Goal: Task Accomplishment & Management: Use online tool/utility

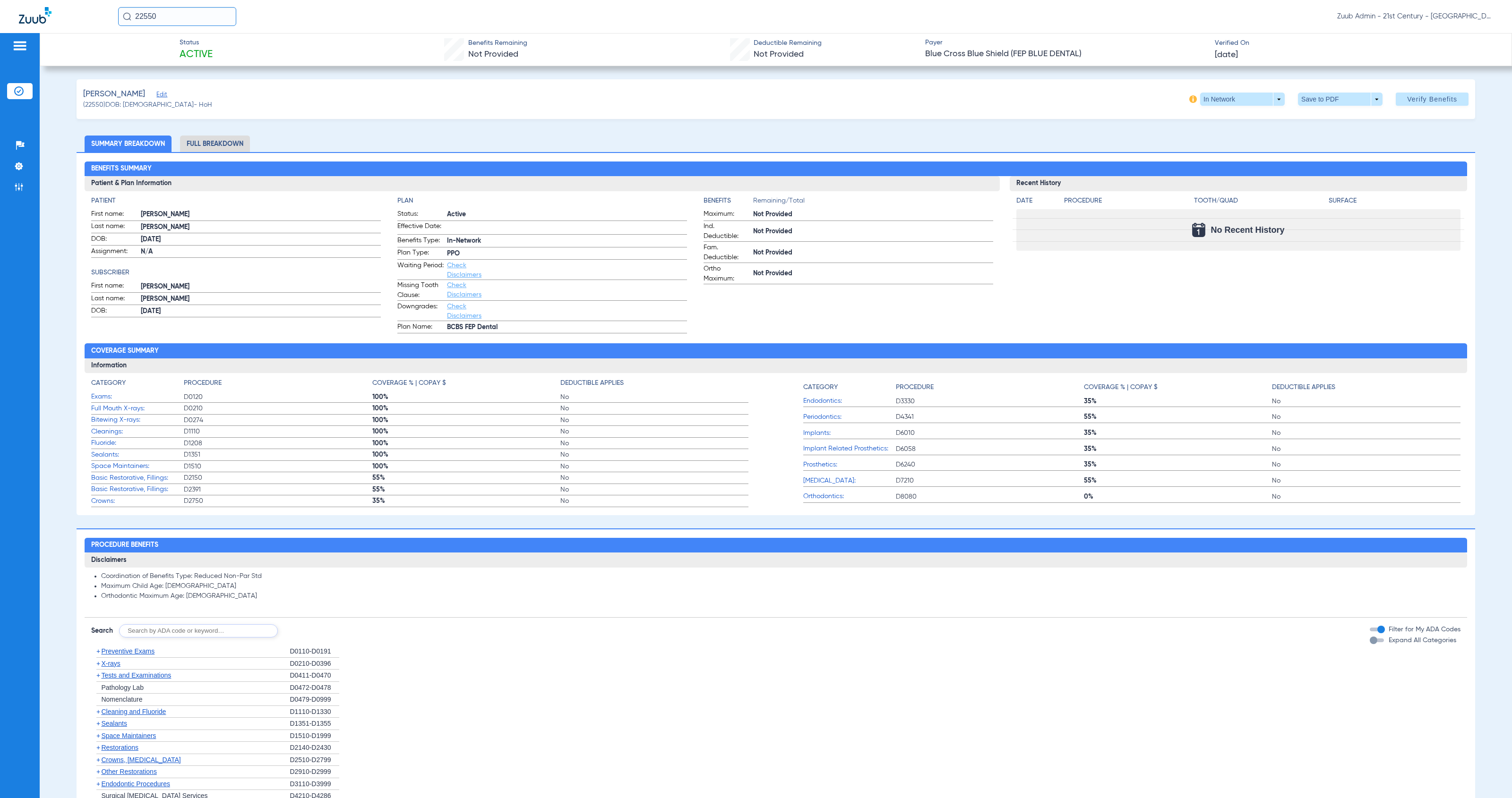
click at [17, 397] on div "Patients Insurance Verification Setup Help Center Settings Admin" at bounding box center [20, 432] width 40 height 798
drag, startPoint x: 20, startPoint y: 392, endPoint x: 25, endPoint y: 249, distance: 143.1
click at [21, 392] on div "Patients Insurance Verification Setup Help Center Settings Admin" at bounding box center [20, 432] width 40 height 798
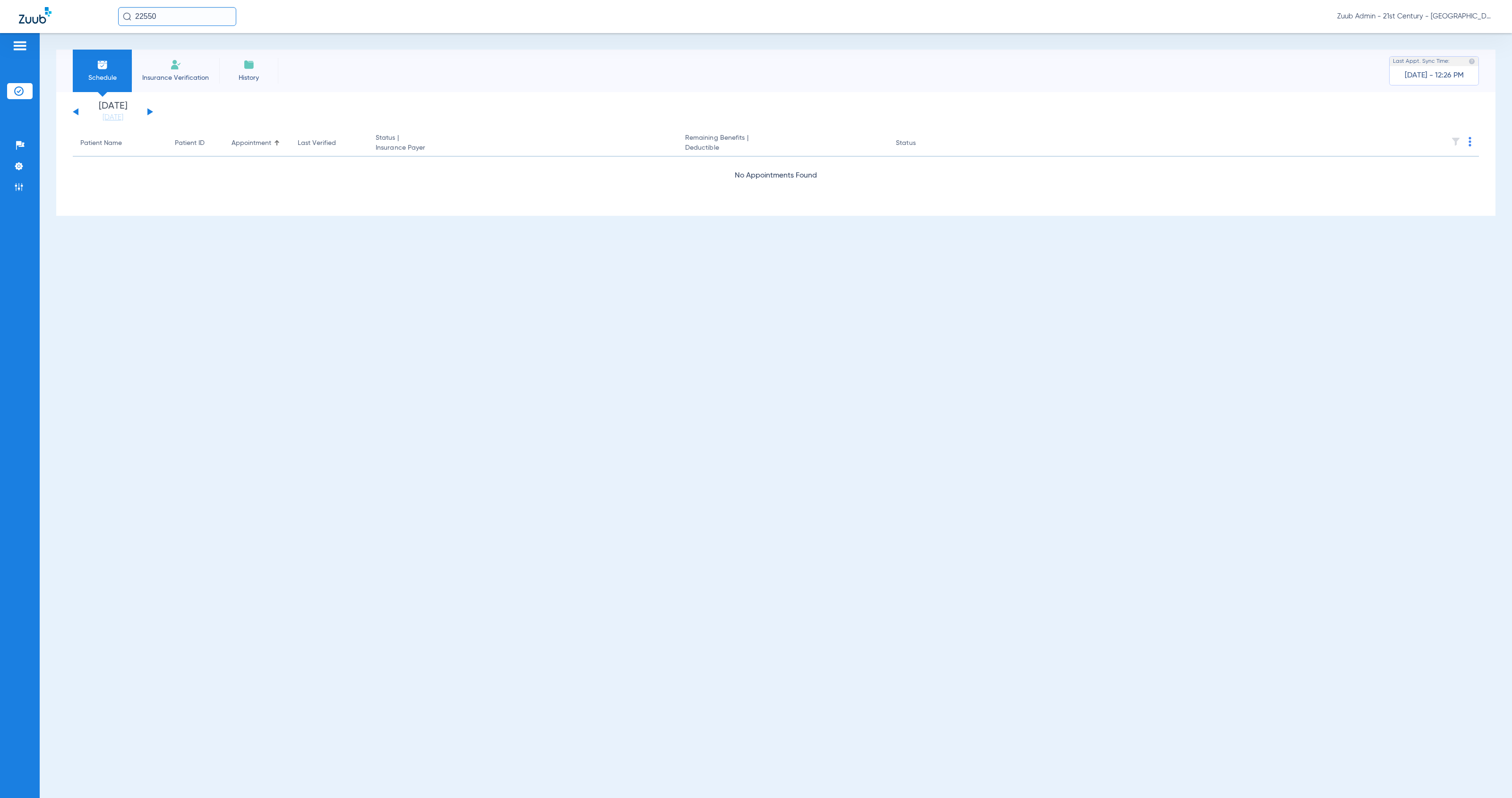
click at [1449, 13] on span "Zuub Admin - 21st Century - [GEOGRAPHIC_DATA]" at bounding box center [1415, 16] width 156 height 9
click at [1459, 38] on button "Log out" at bounding box center [1466, 33] width 52 height 19
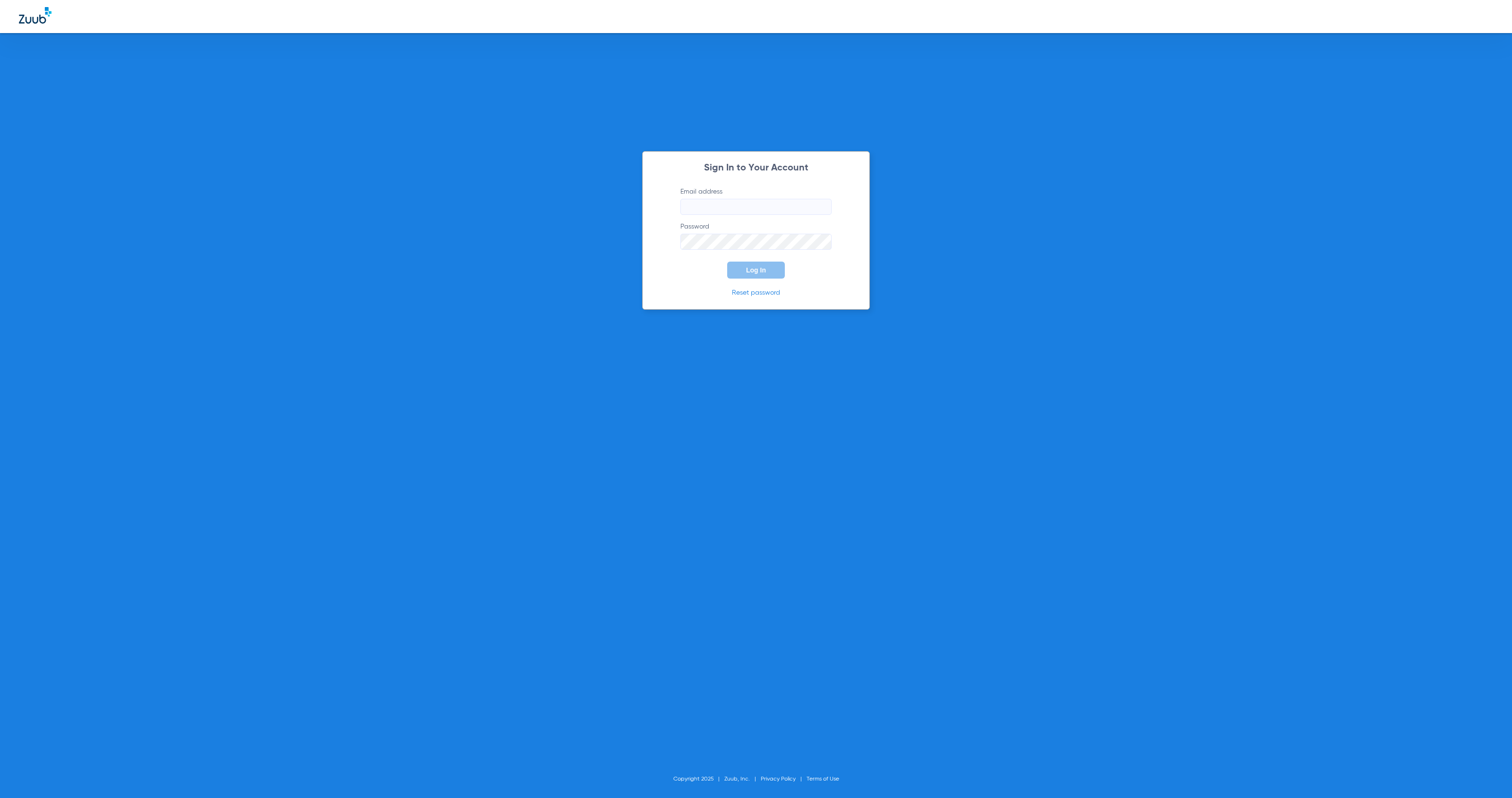
type input "[EMAIL_ADDRESS][DOMAIN_NAME]"
click at [778, 267] on button "Log In" at bounding box center [756, 270] width 58 height 17
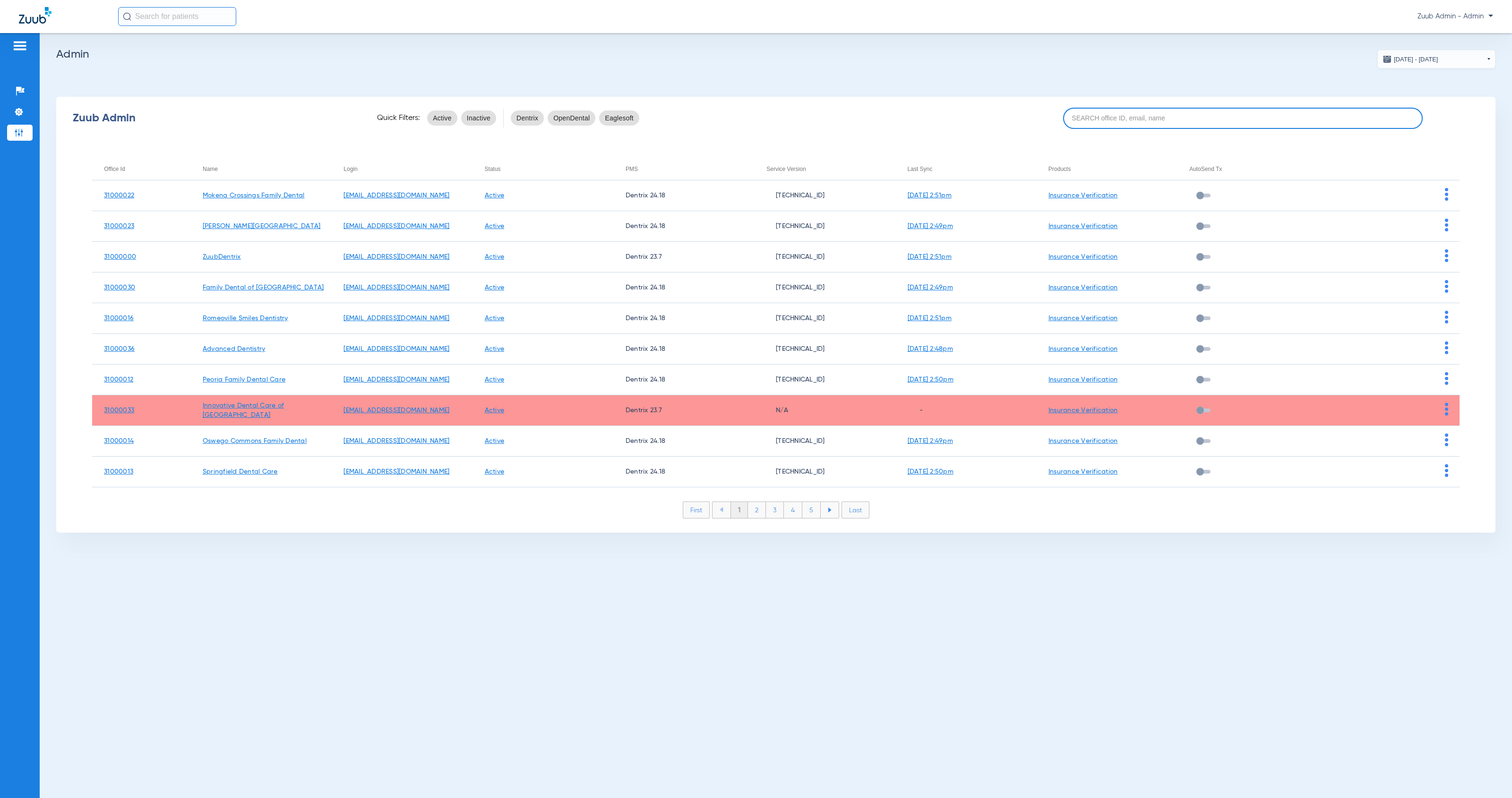
click at [1152, 119] on input at bounding box center [1243, 119] width 360 height 21
paste input "31000040"
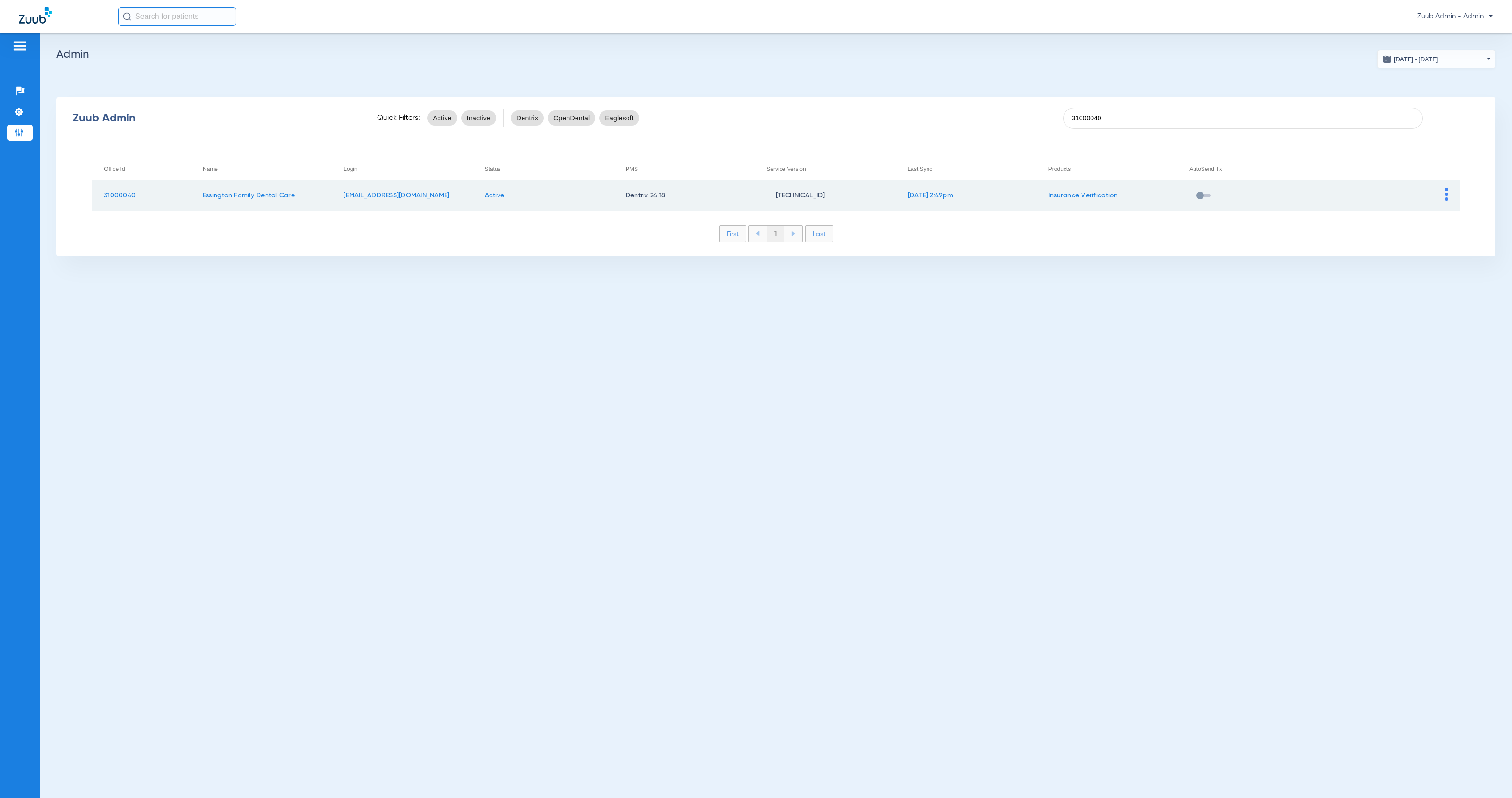
type input "31000040"
click at [1447, 195] on img at bounding box center [1447, 194] width 4 height 13
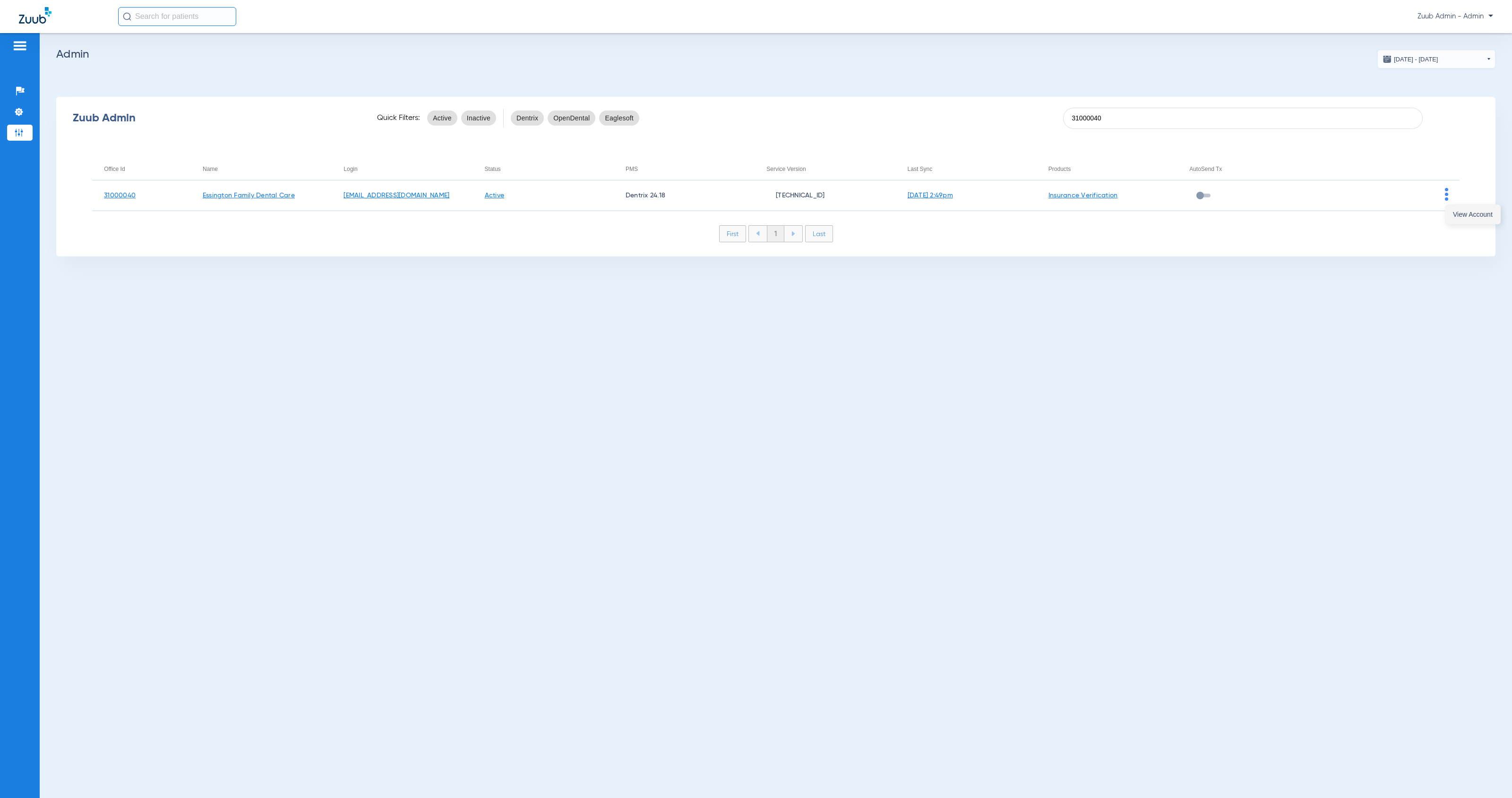
click at [1461, 217] on span "View Account" at bounding box center [1473, 214] width 40 height 6
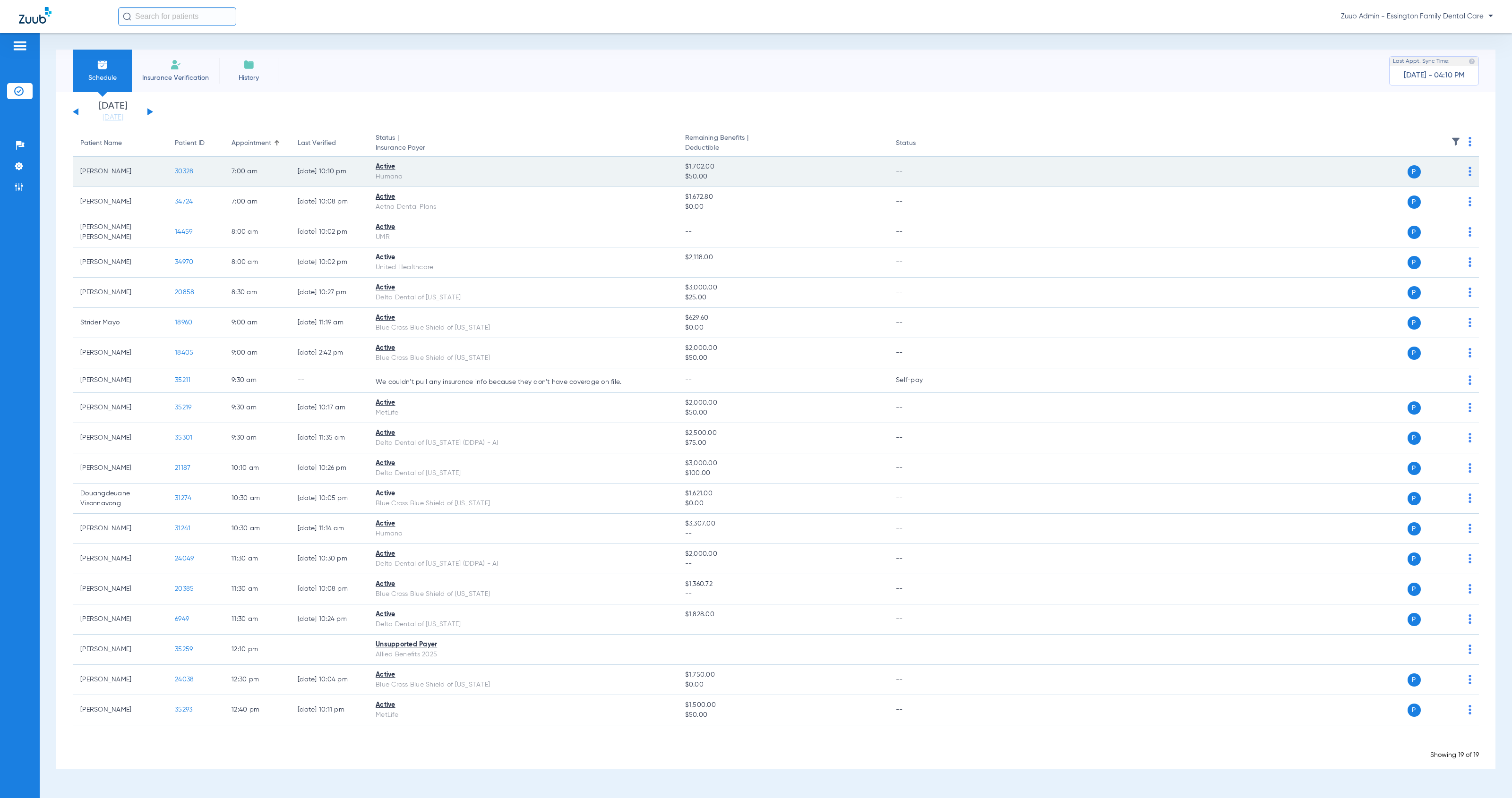
click at [185, 170] on span "30328" at bounding box center [184, 171] width 18 height 6
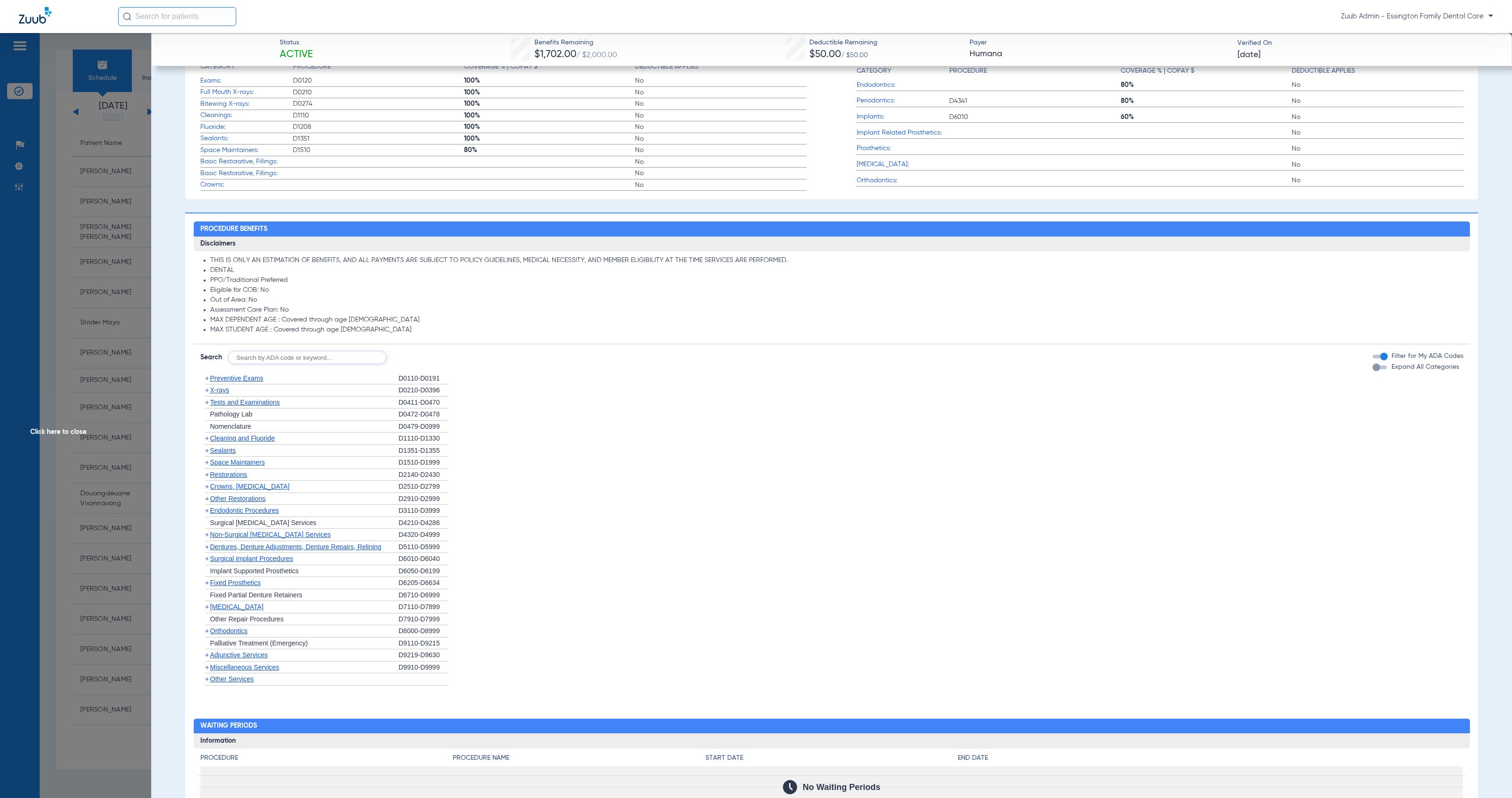
scroll to position [482, 0]
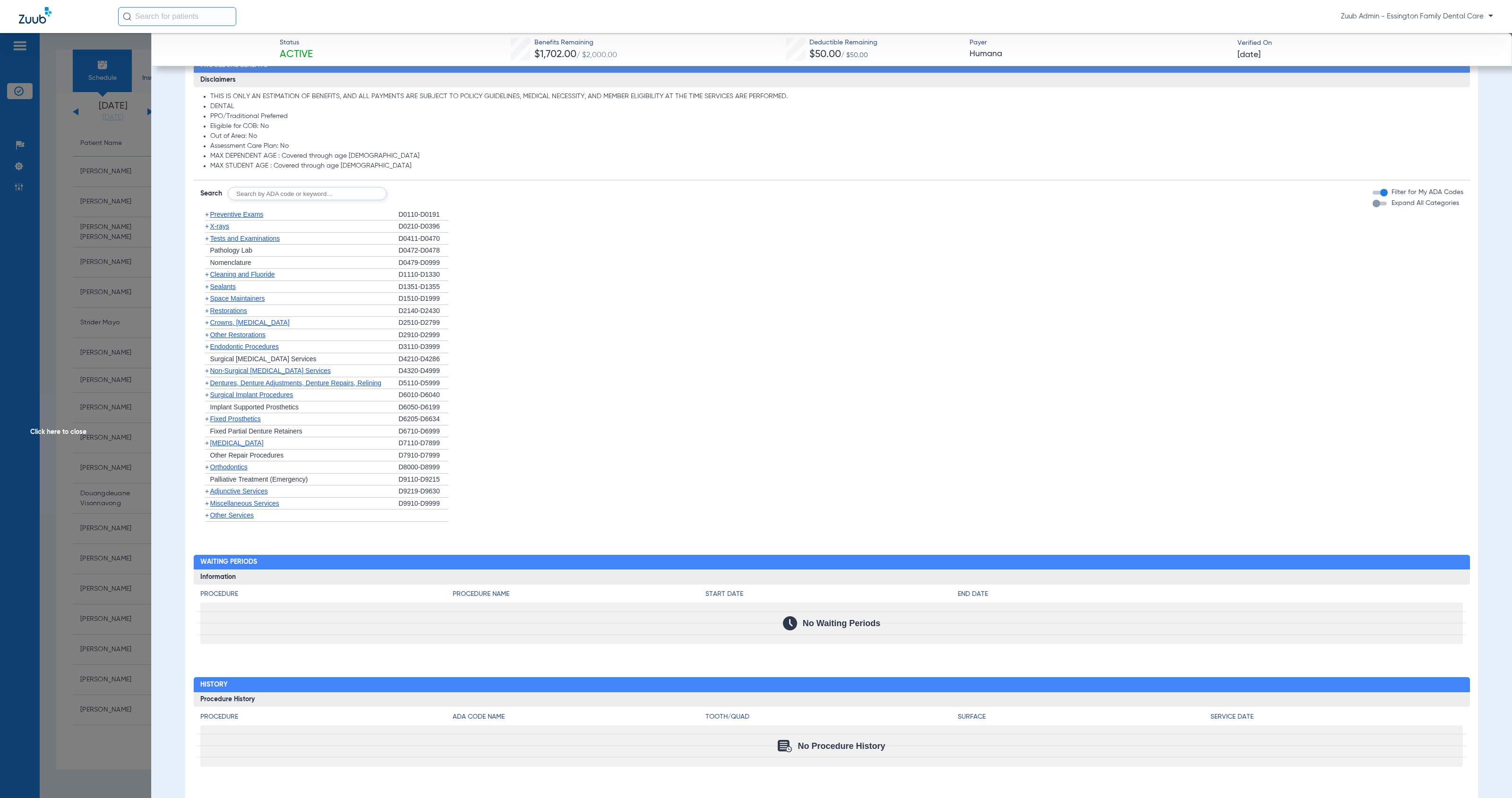
click at [236, 212] on span "Preventive Exams" at bounding box center [237, 214] width 53 height 8
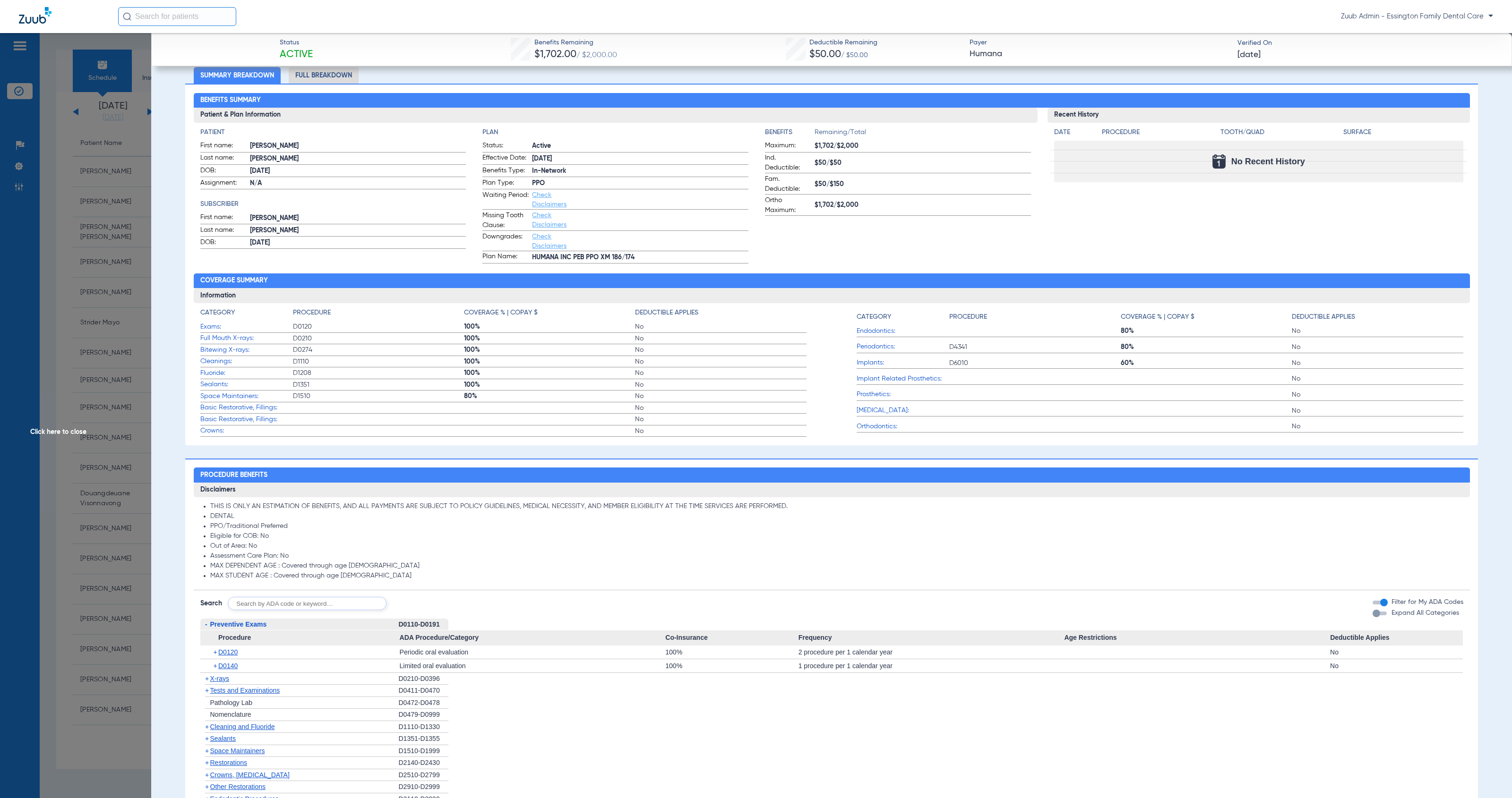
scroll to position [0, 0]
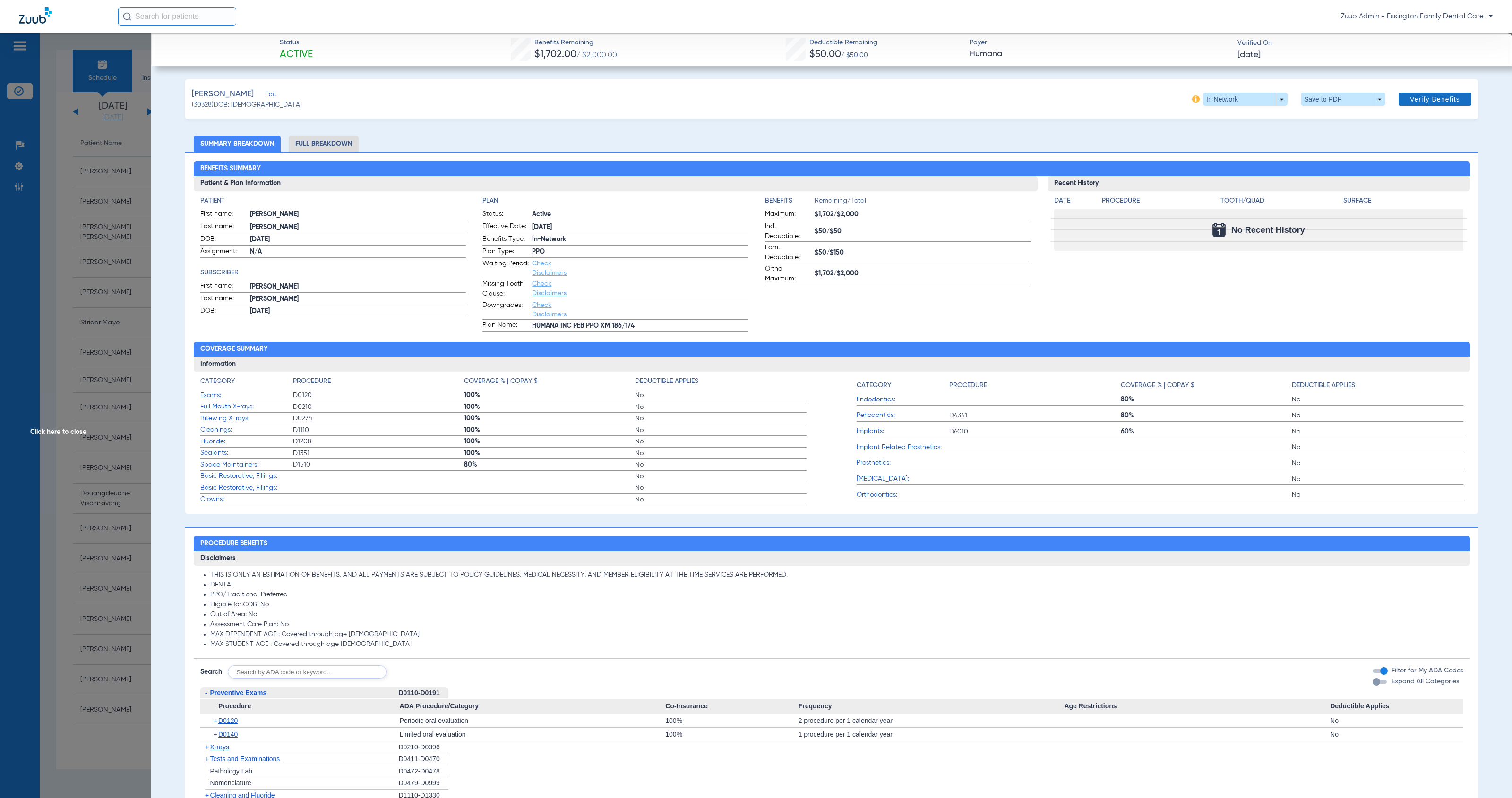
click at [1414, 96] on span "Verify Benefits" at bounding box center [1435, 99] width 50 height 8
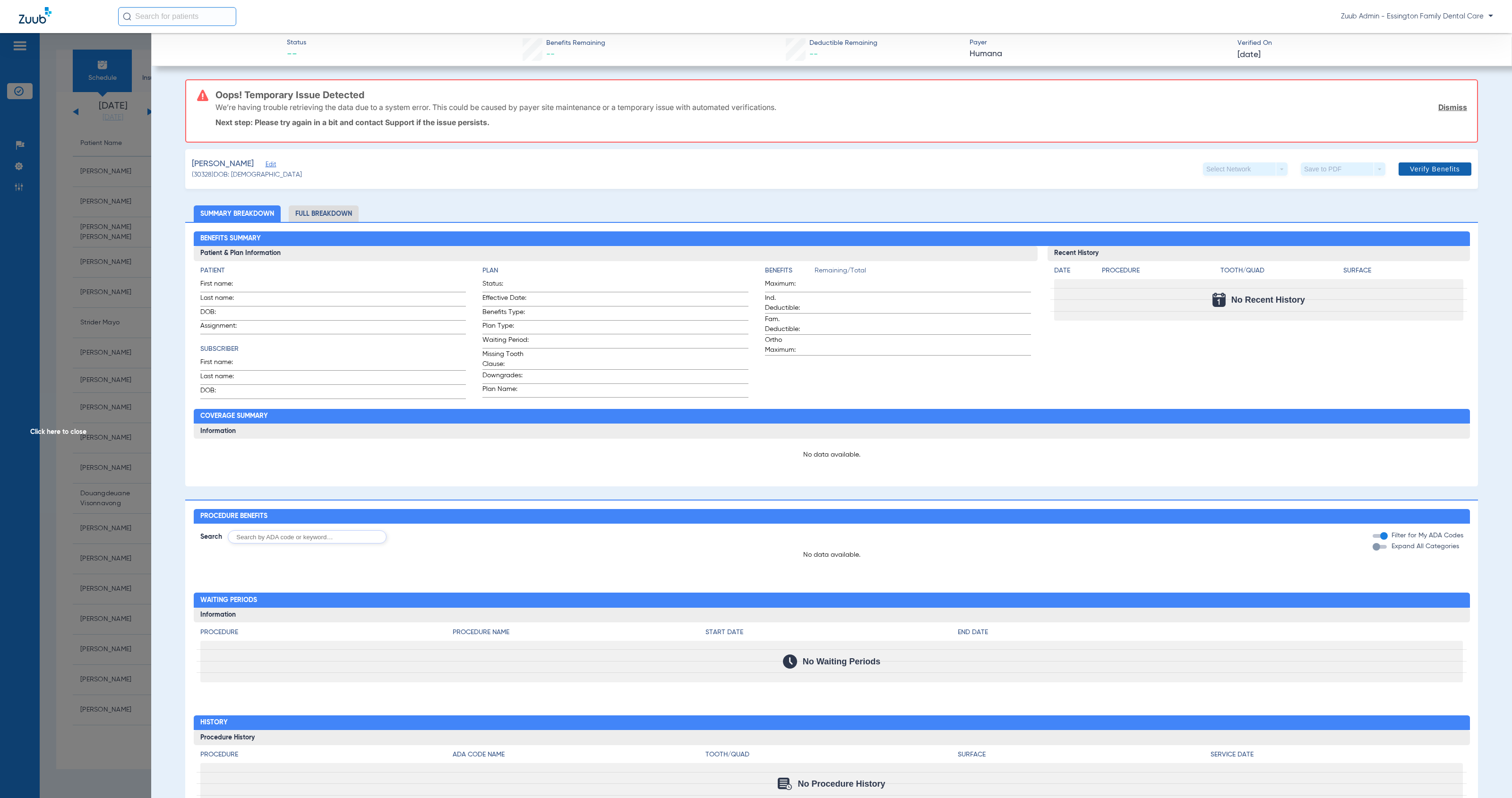
click at [1416, 173] on span at bounding box center [1435, 169] width 73 height 23
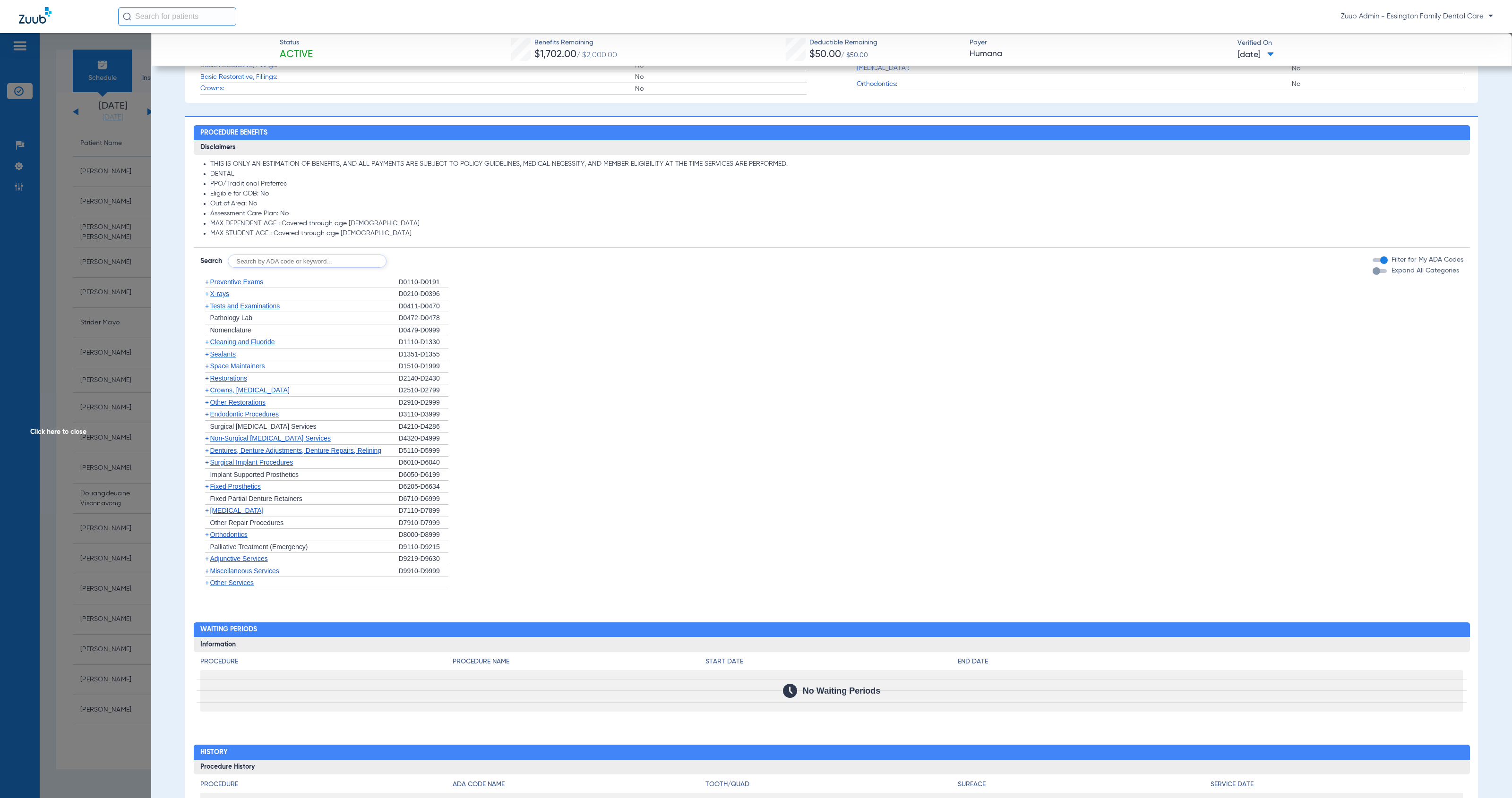
scroll to position [455, 0]
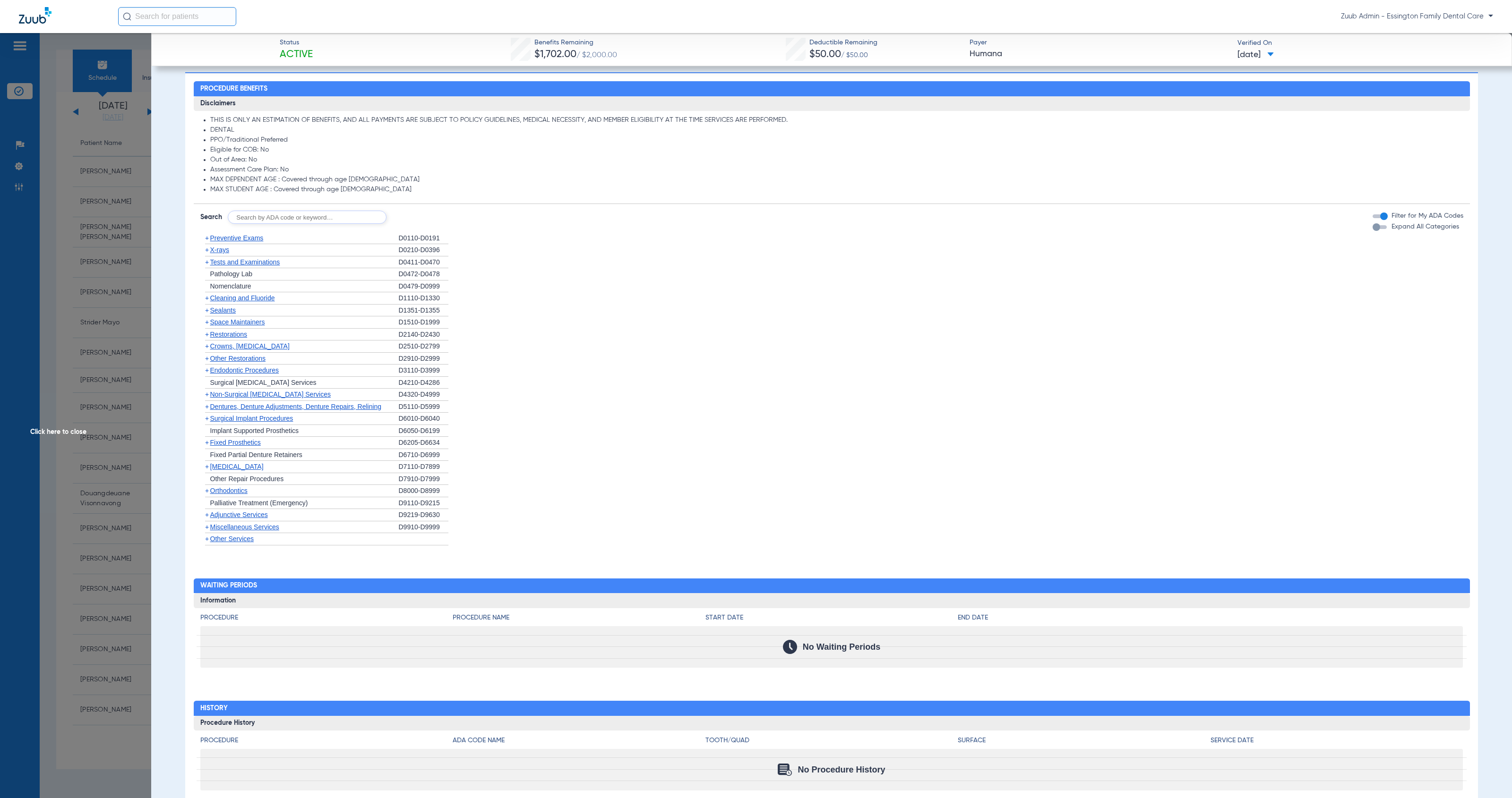
click at [221, 250] on span "X-rays" at bounding box center [220, 249] width 19 height 8
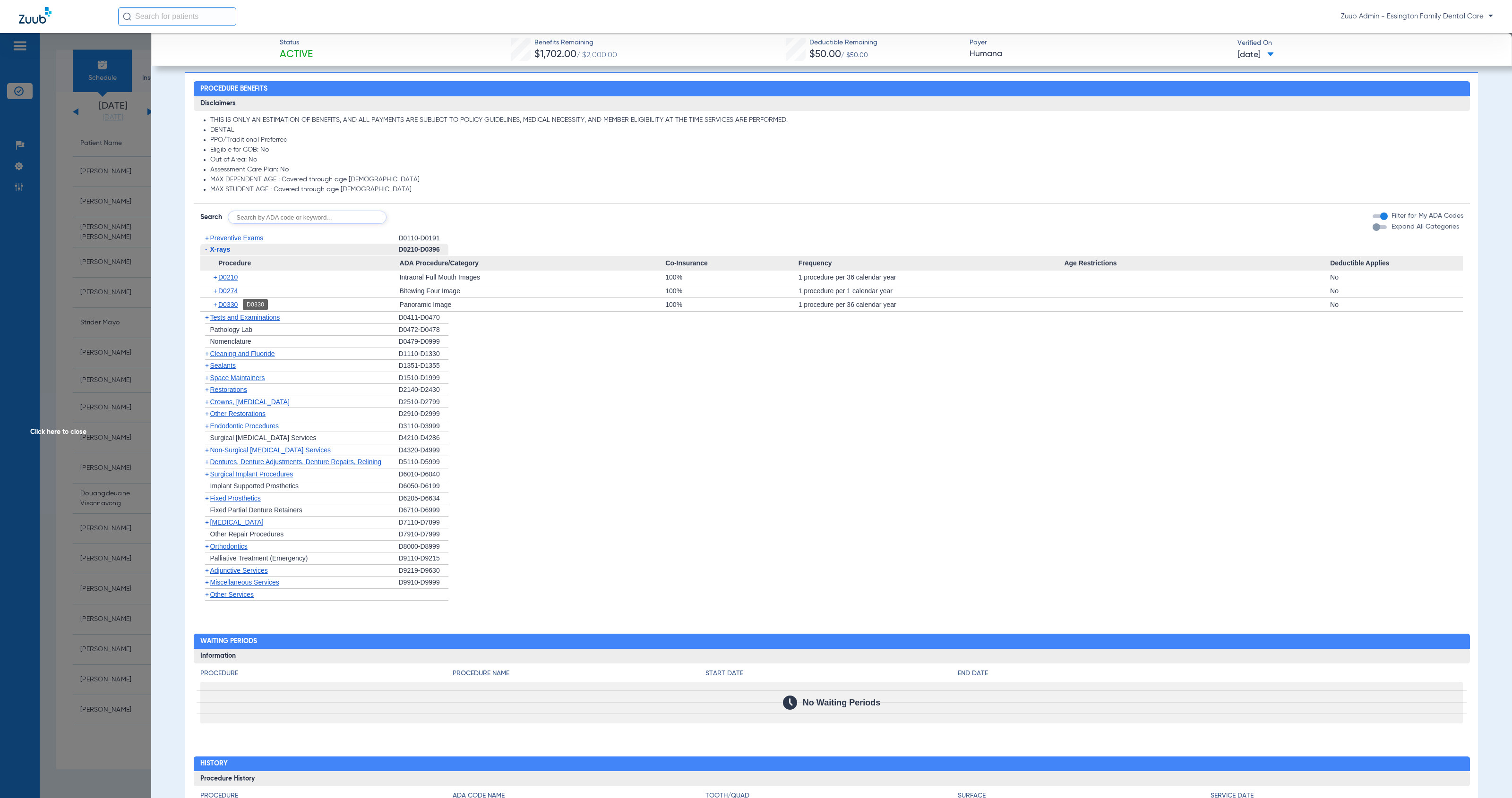
click at [234, 304] on span "D0330" at bounding box center [228, 305] width 19 height 8
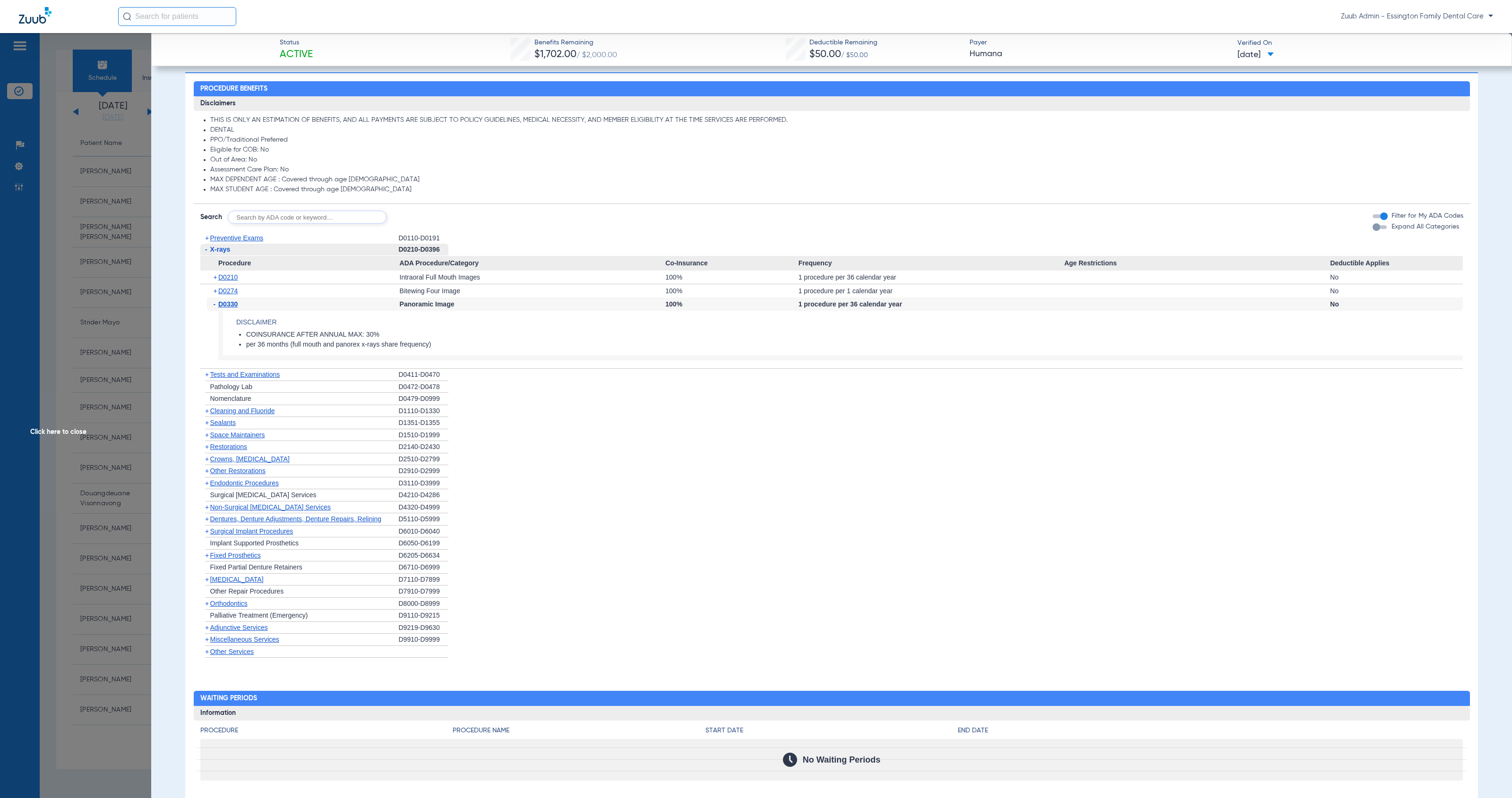
drag, startPoint x: 76, startPoint y: 434, endPoint x: 74, endPoint y: 426, distance: 8.2
click at [76, 434] on span "Click here to close" at bounding box center [76, 432] width 151 height 798
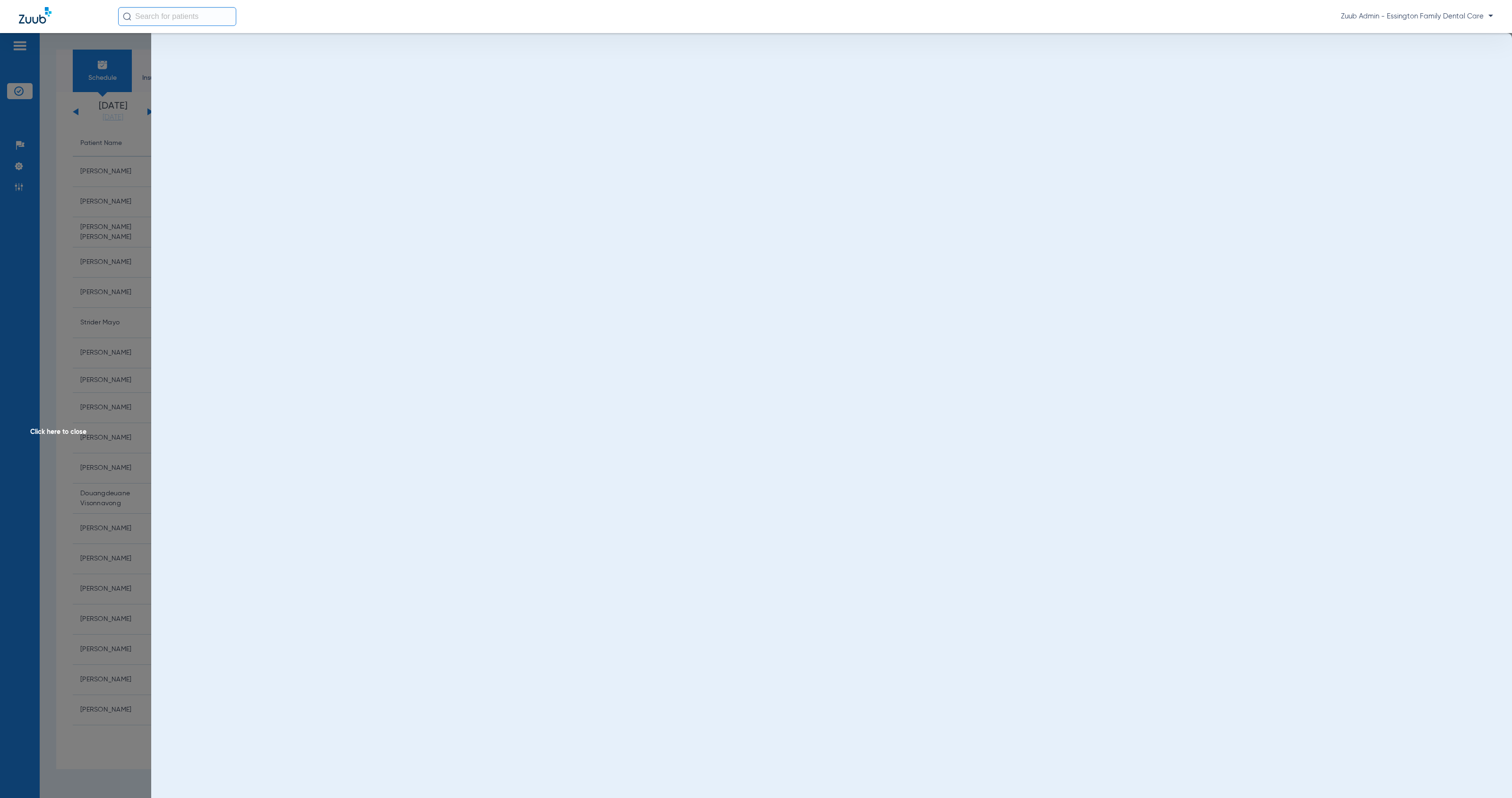
scroll to position [0, 0]
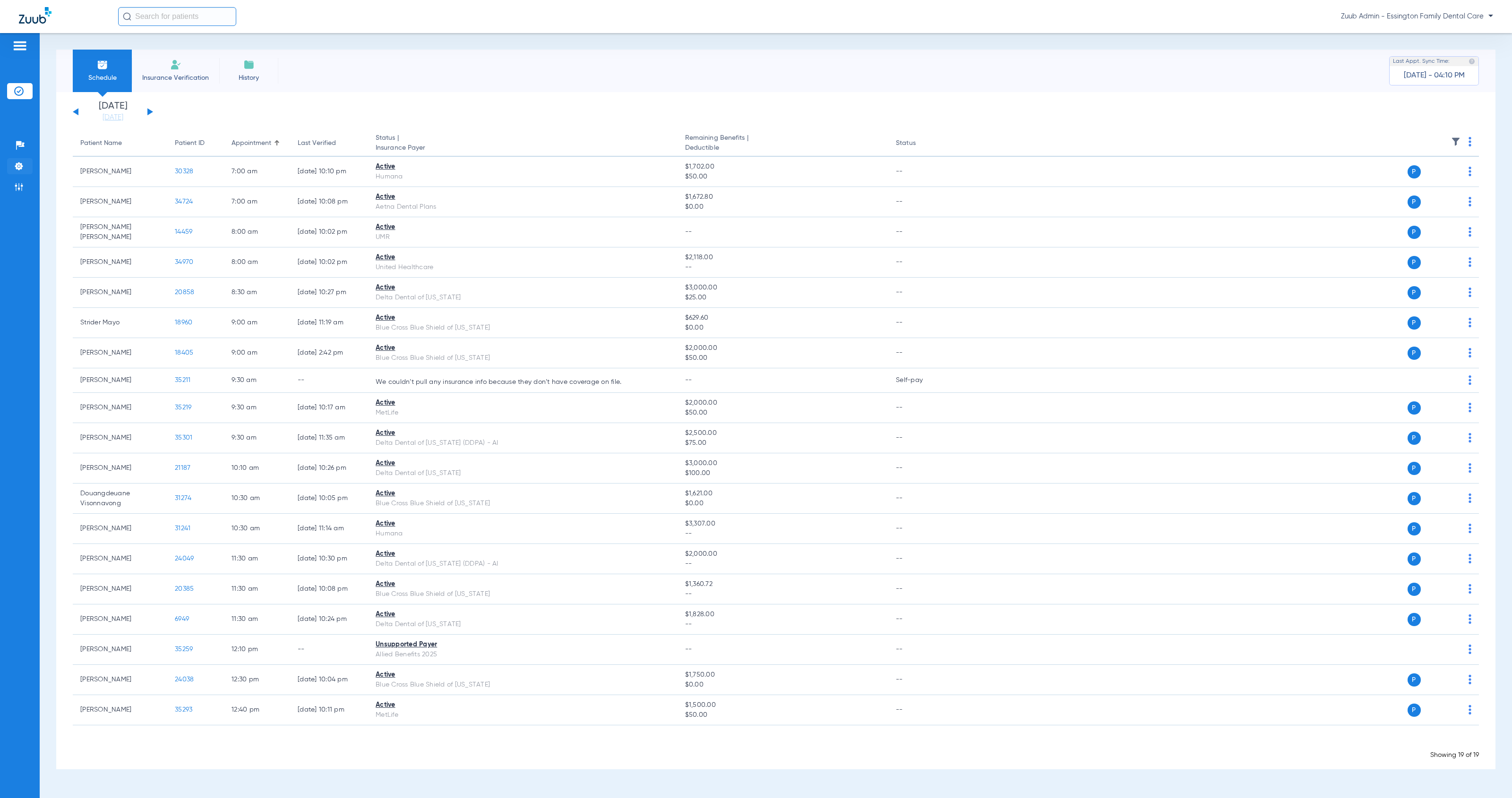
click at [22, 163] on img at bounding box center [19, 166] width 9 height 9
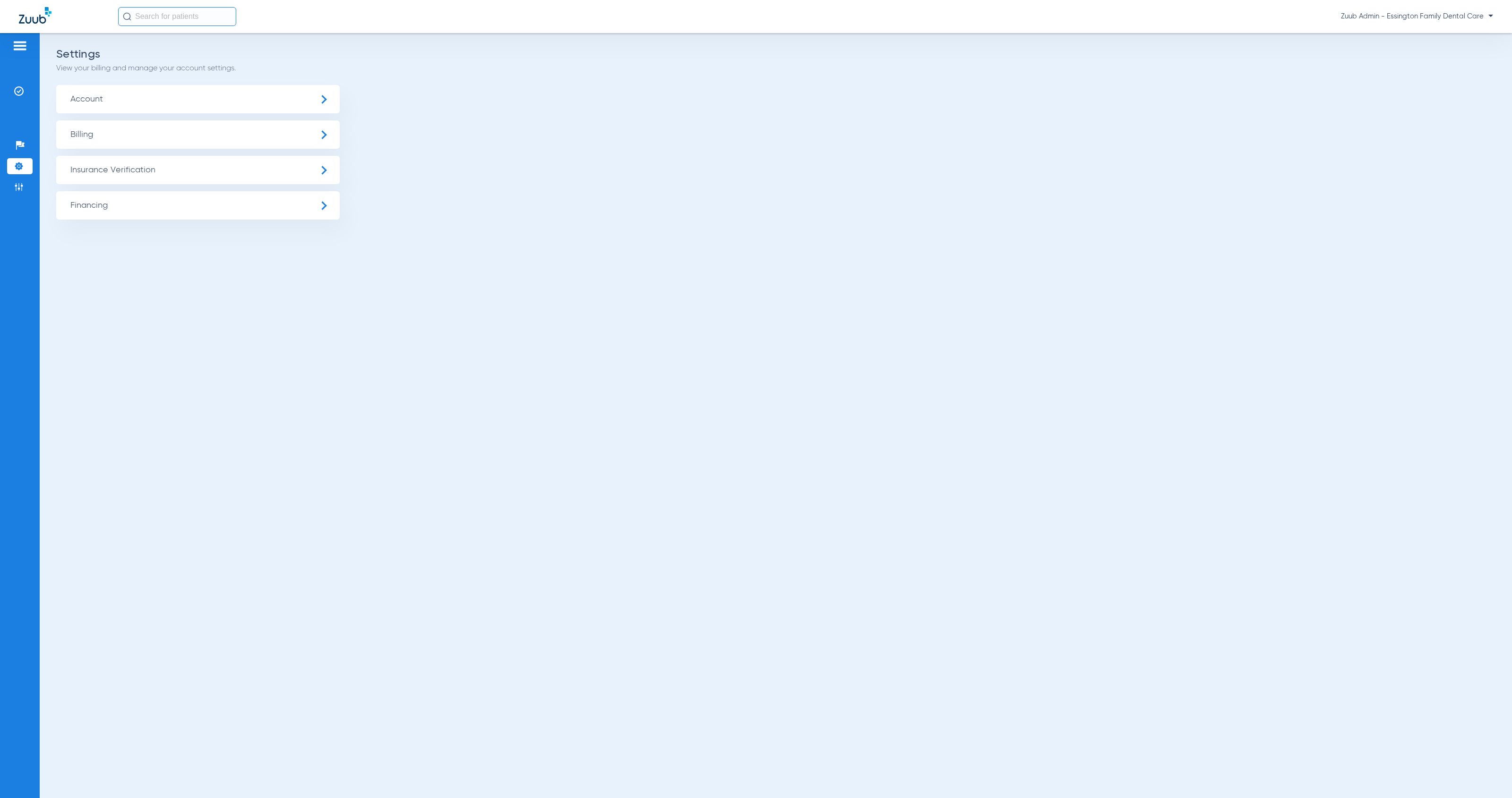
click at [151, 178] on span "Insurance Verification" at bounding box center [198, 170] width 284 height 28
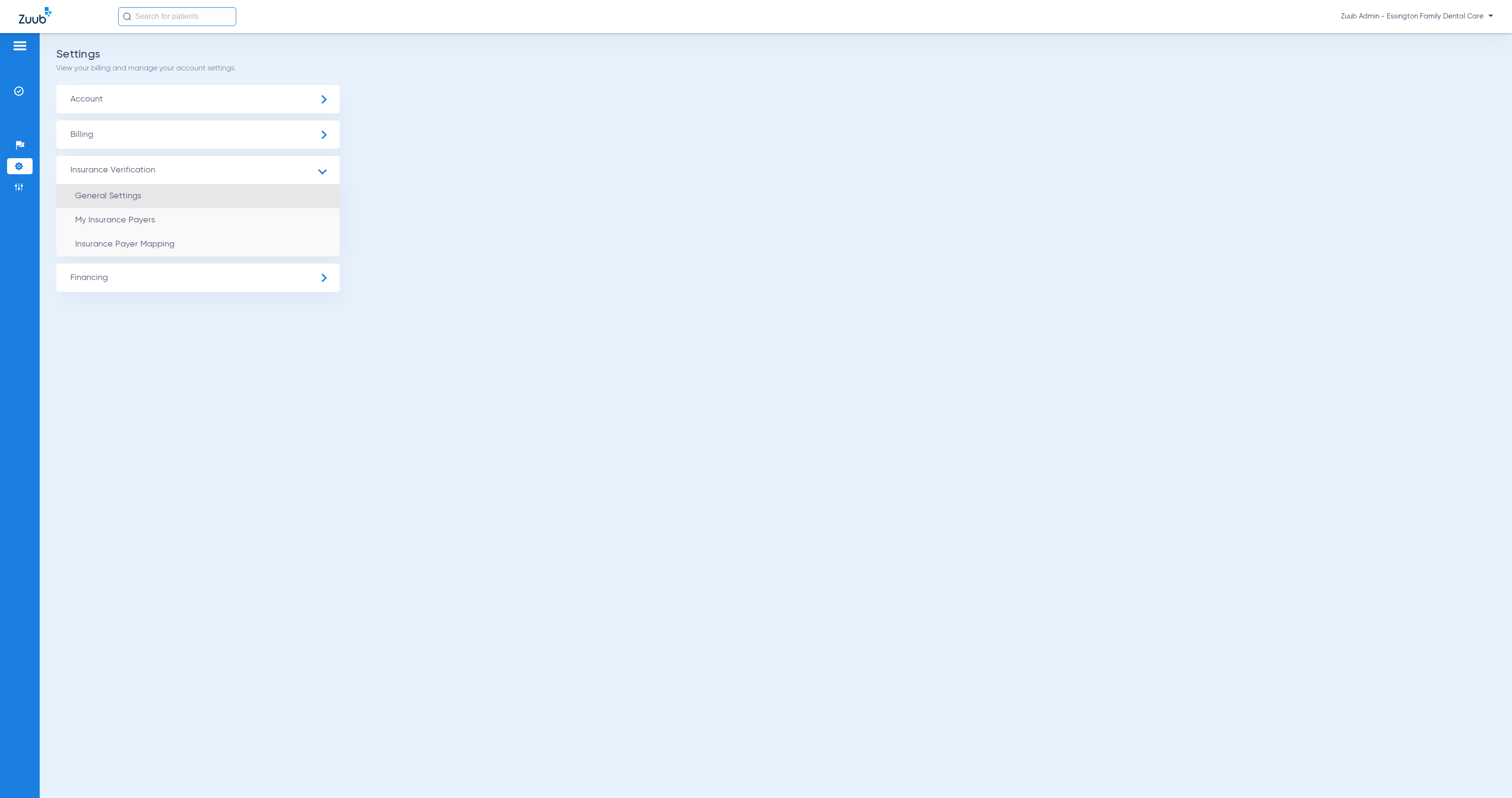
click at [151, 195] on li "General Settings" at bounding box center [198, 196] width 284 height 24
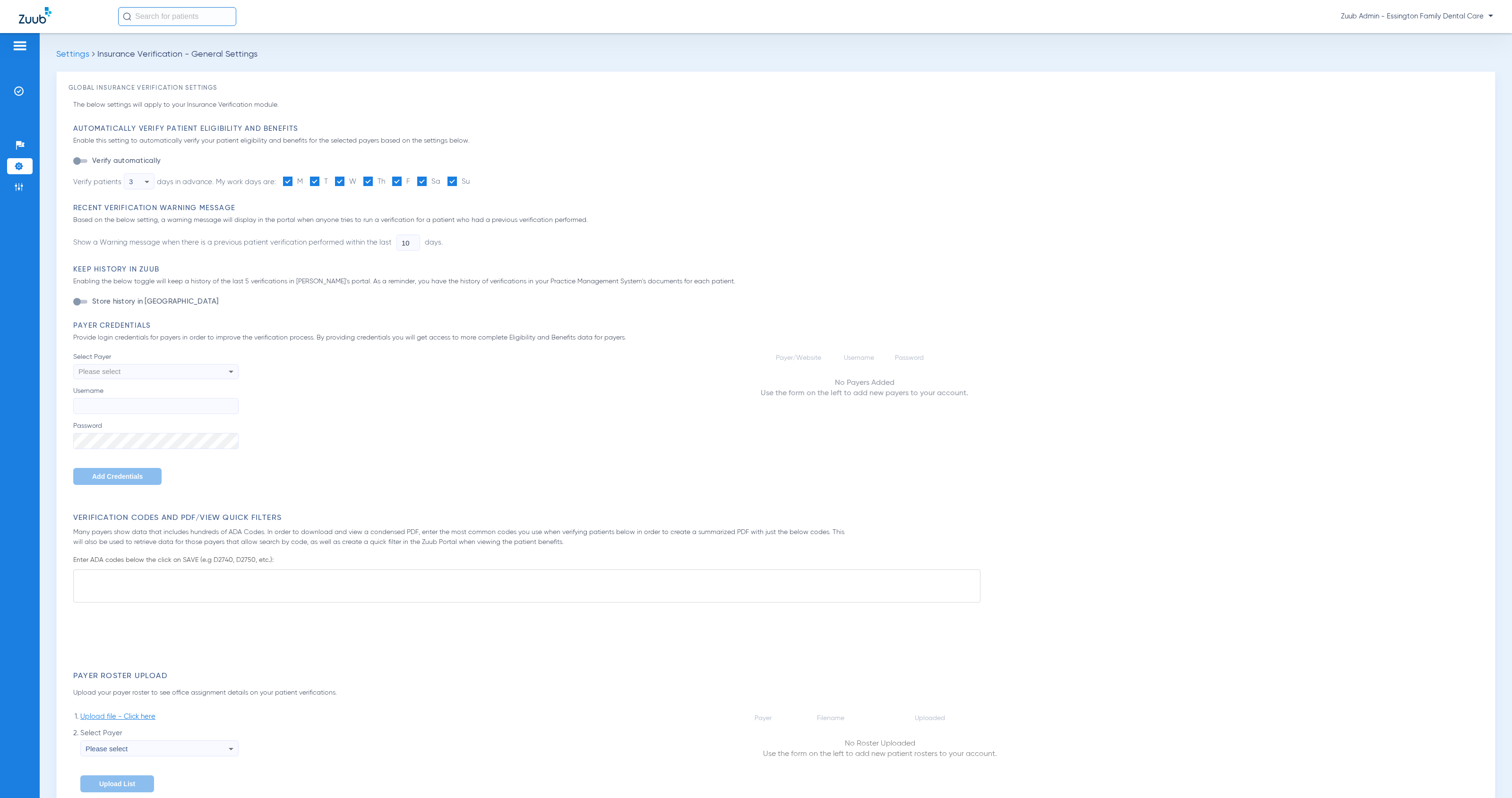
type input "1"
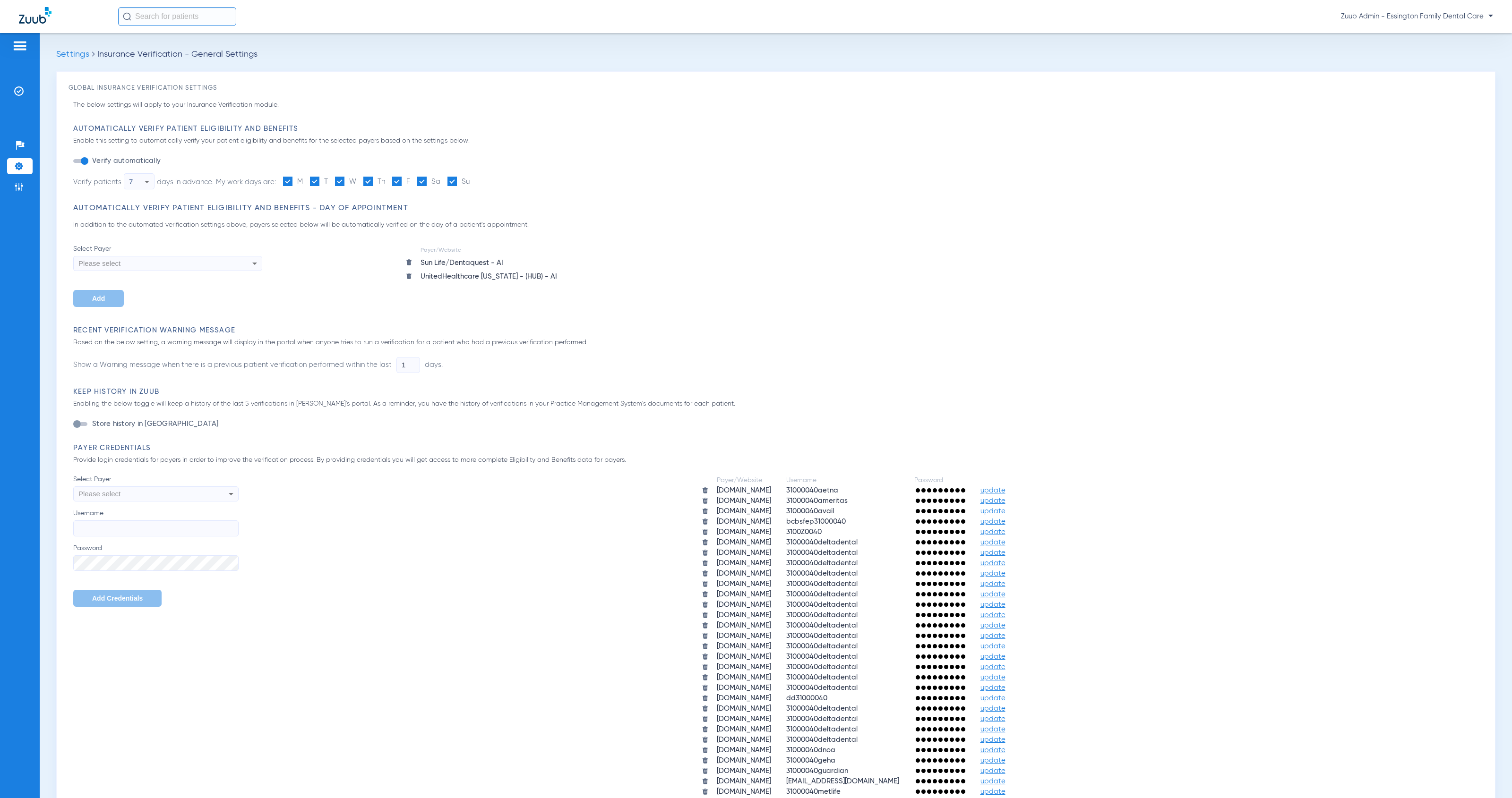
click at [215, 498] on div "Please select" at bounding box center [156, 493] width 164 height 16
click at [160, 13] on div at bounding box center [756, 399] width 1512 height 798
click at [162, 16] on input "text" at bounding box center [177, 16] width 118 height 19
paste input "32347"
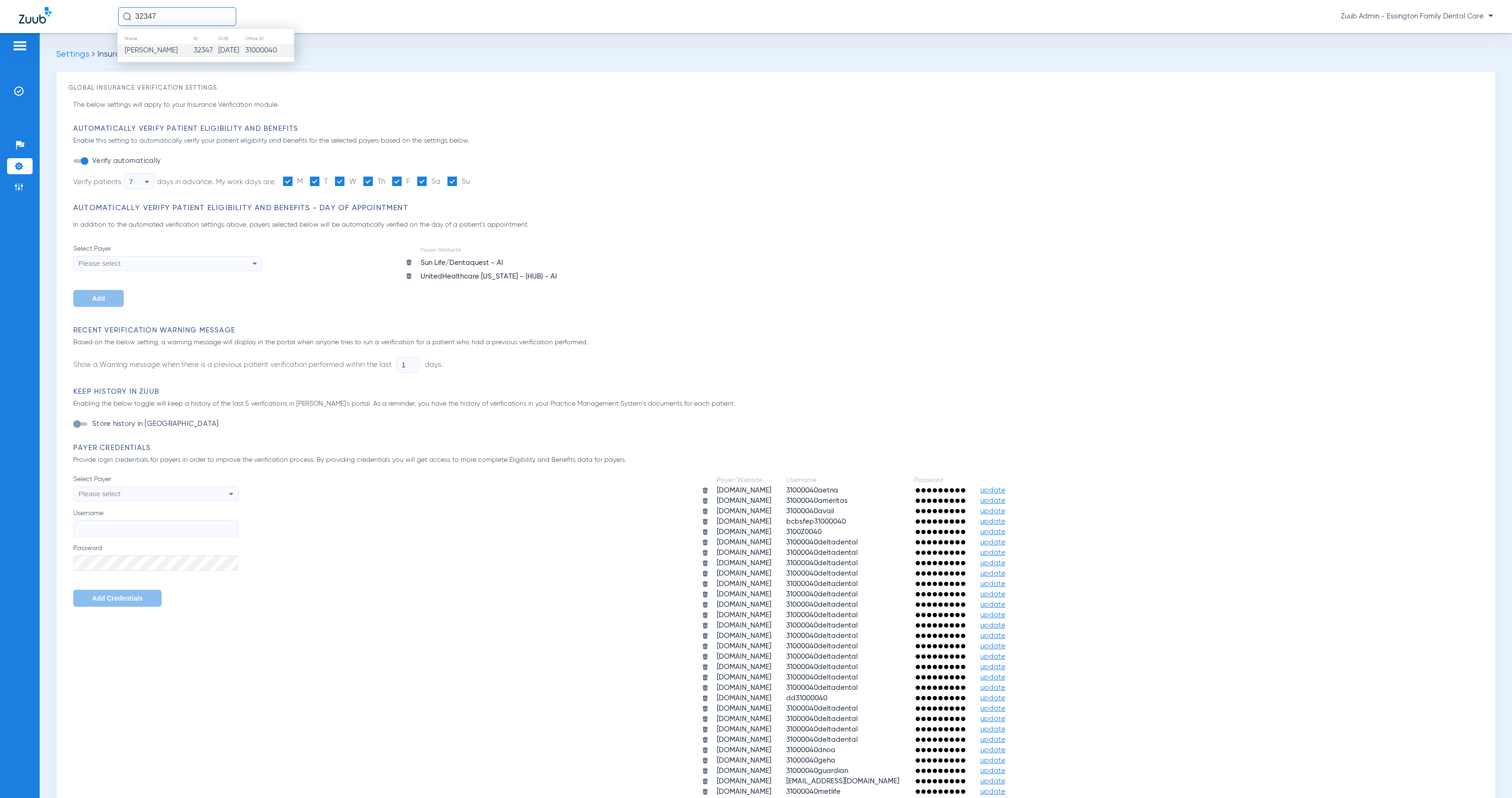
type input "32347"
click at [193, 49] on td "32347" at bounding box center [205, 50] width 25 height 13
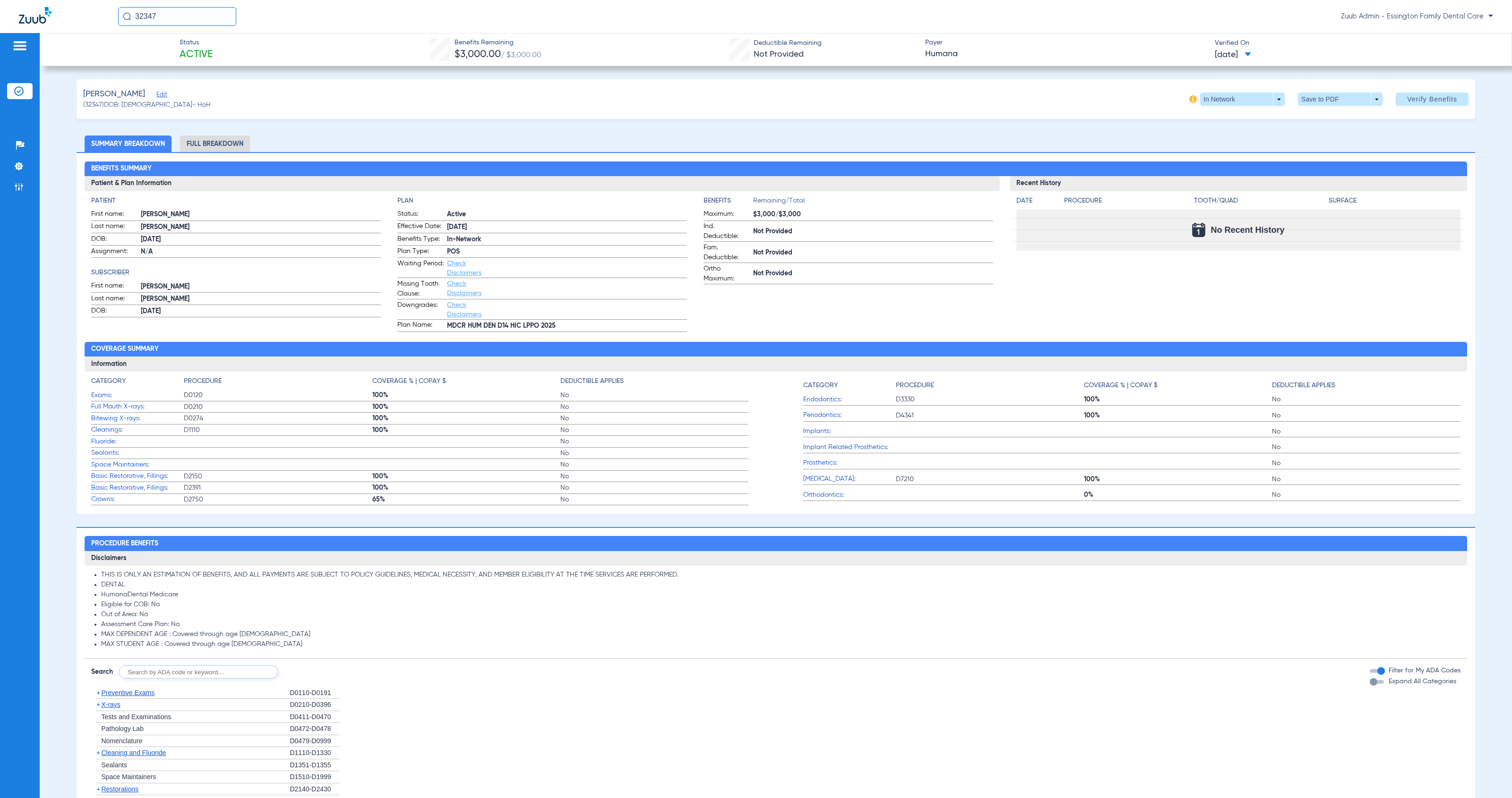
click at [110, 704] on span "X-rays" at bounding box center [110, 705] width 19 height 8
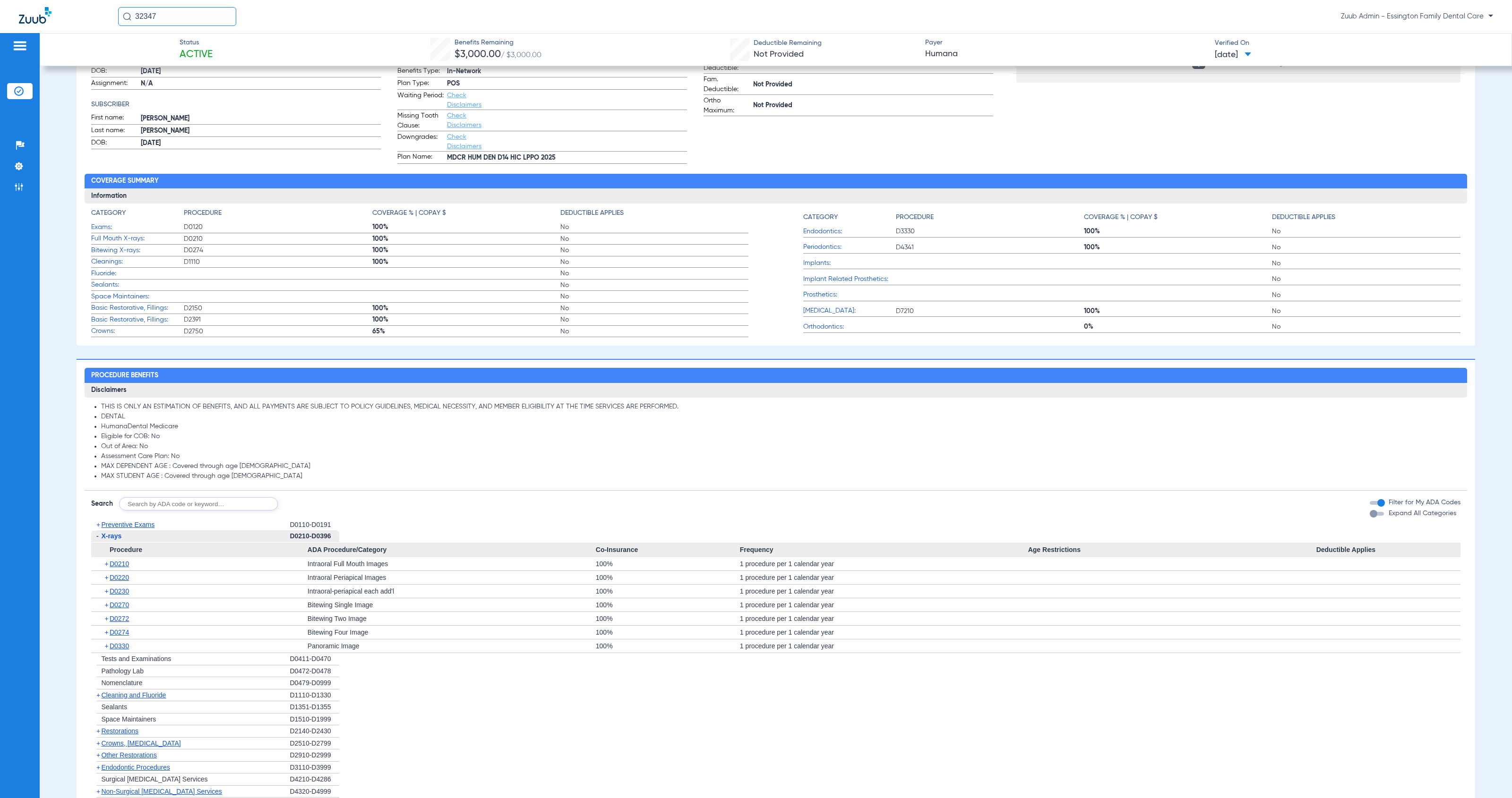
scroll to position [192, 0]
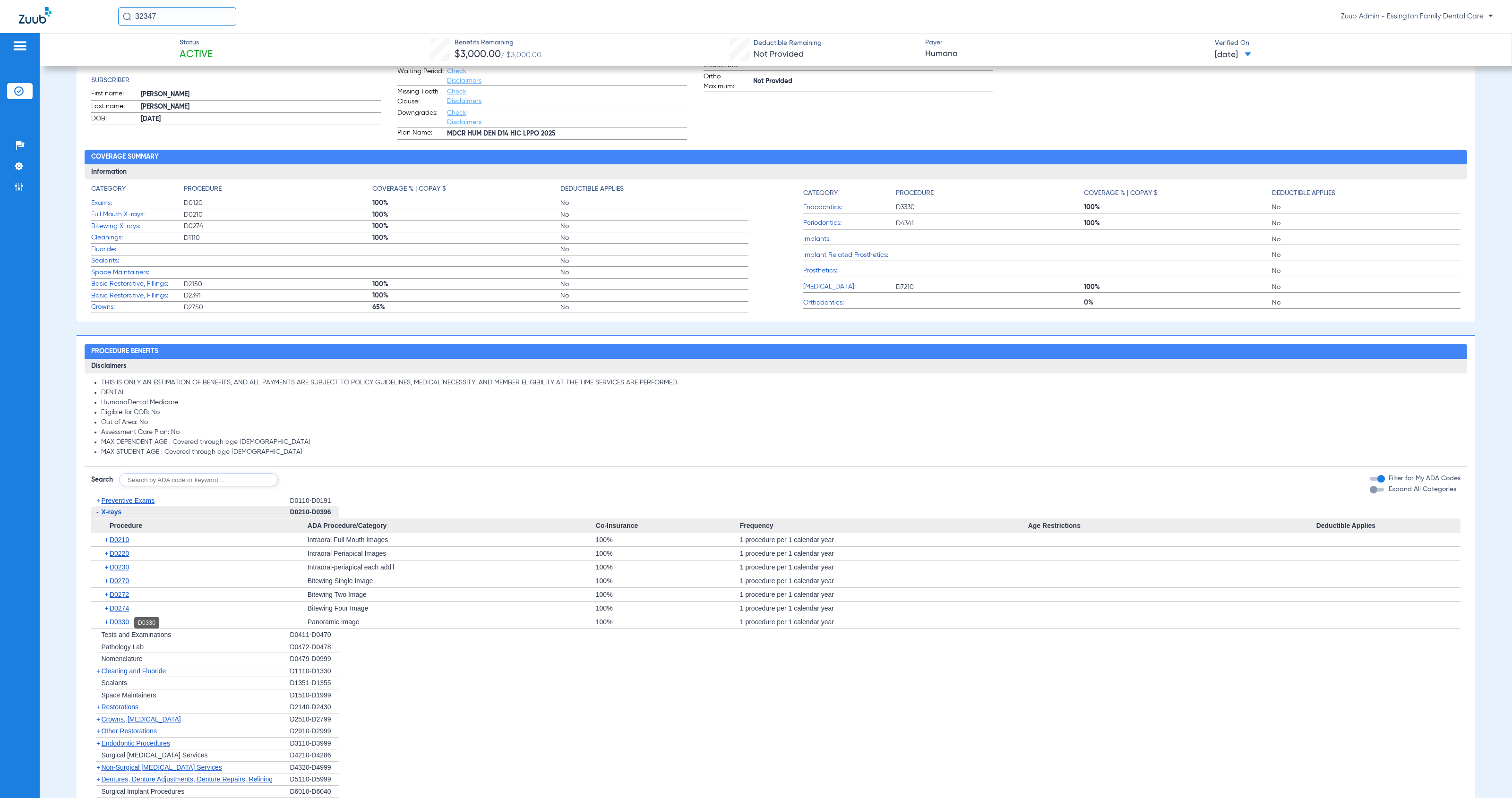
click at [124, 621] on span "D0330" at bounding box center [119, 622] width 19 height 8
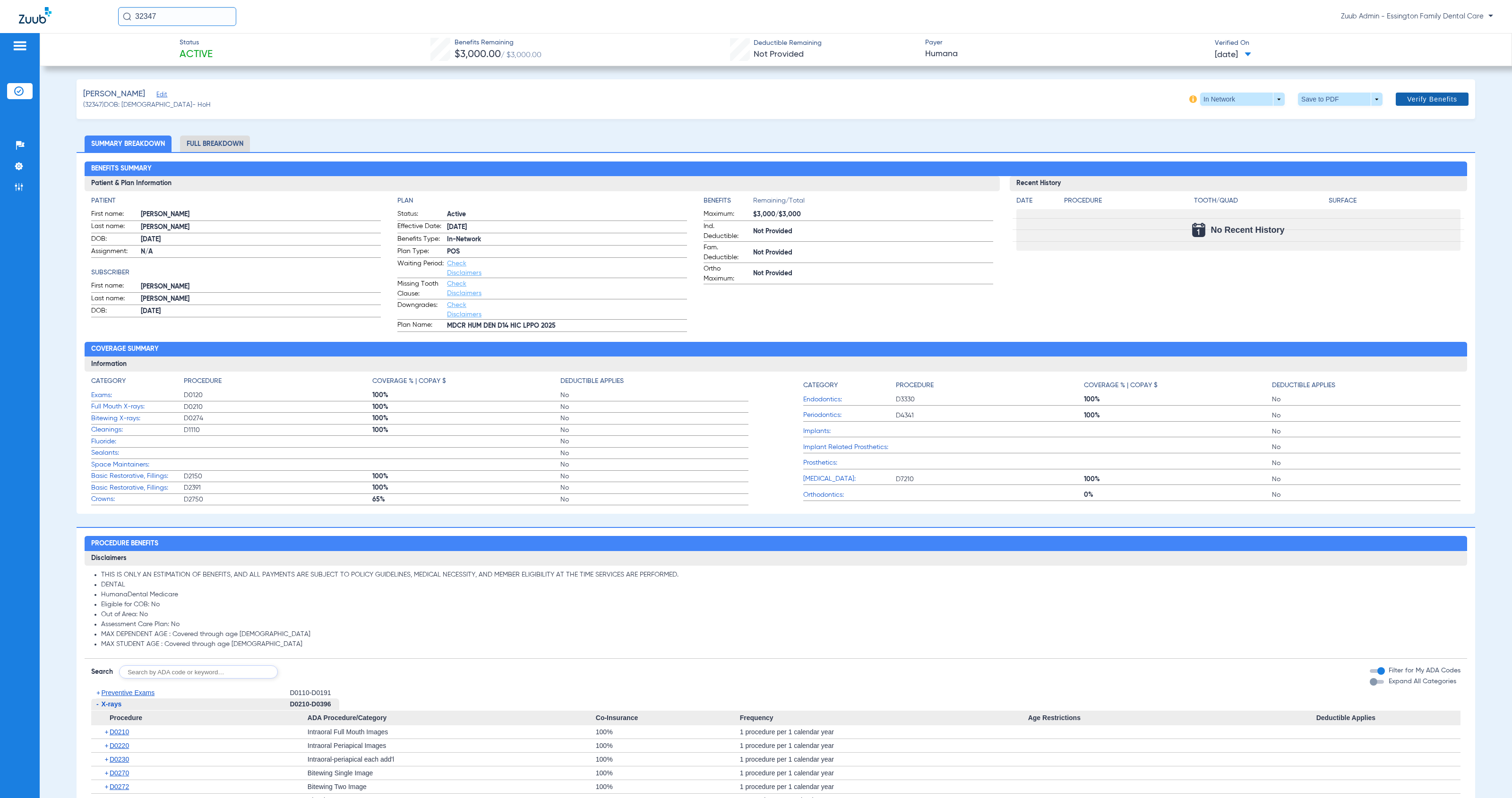
click at [1397, 102] on span at bounding box center [1432, 99] width 73 height 23
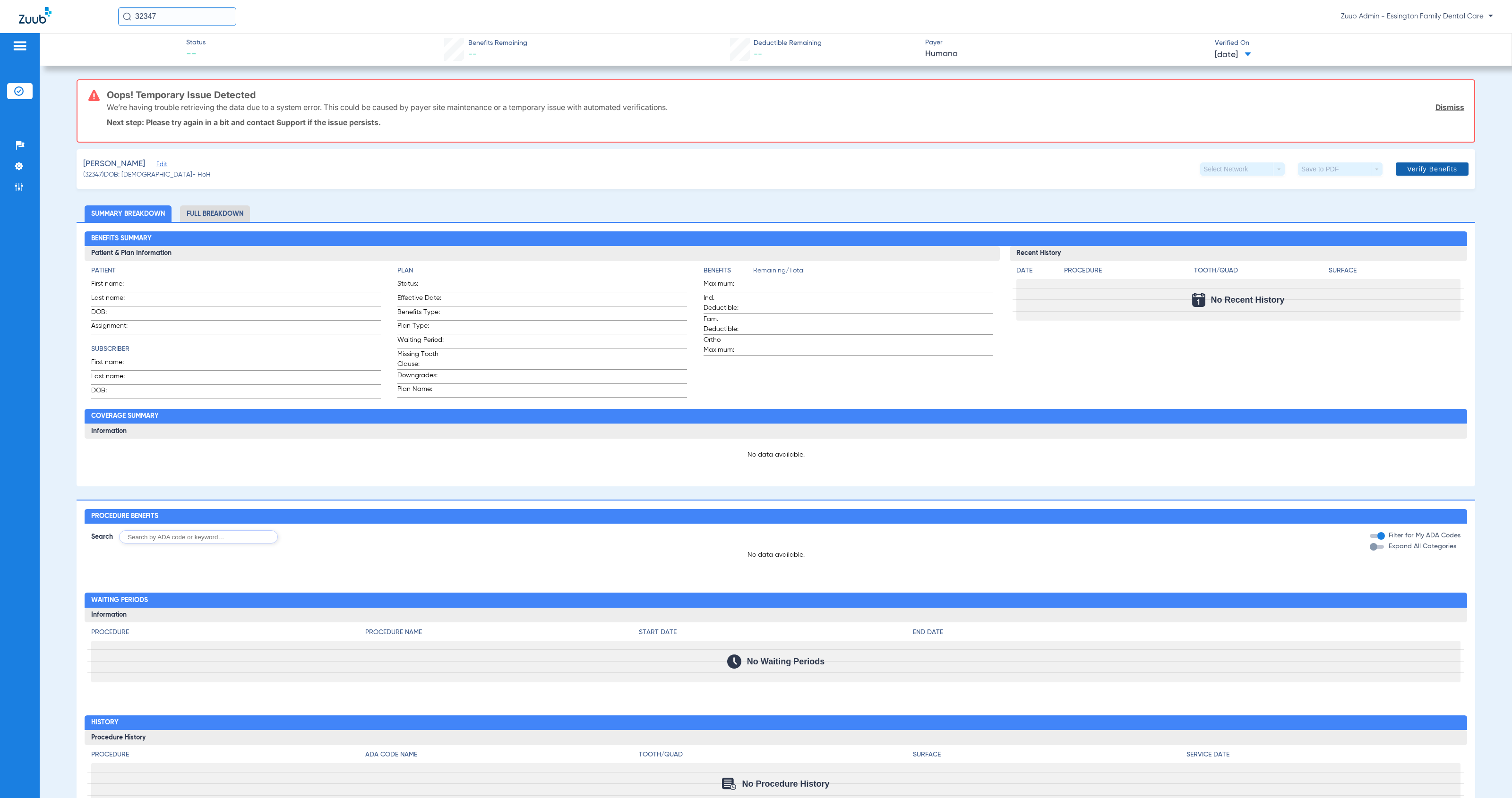
click at [1416, 168] on span "Verify Benefits" at bounding box center [1432, 169] width 50 height 8
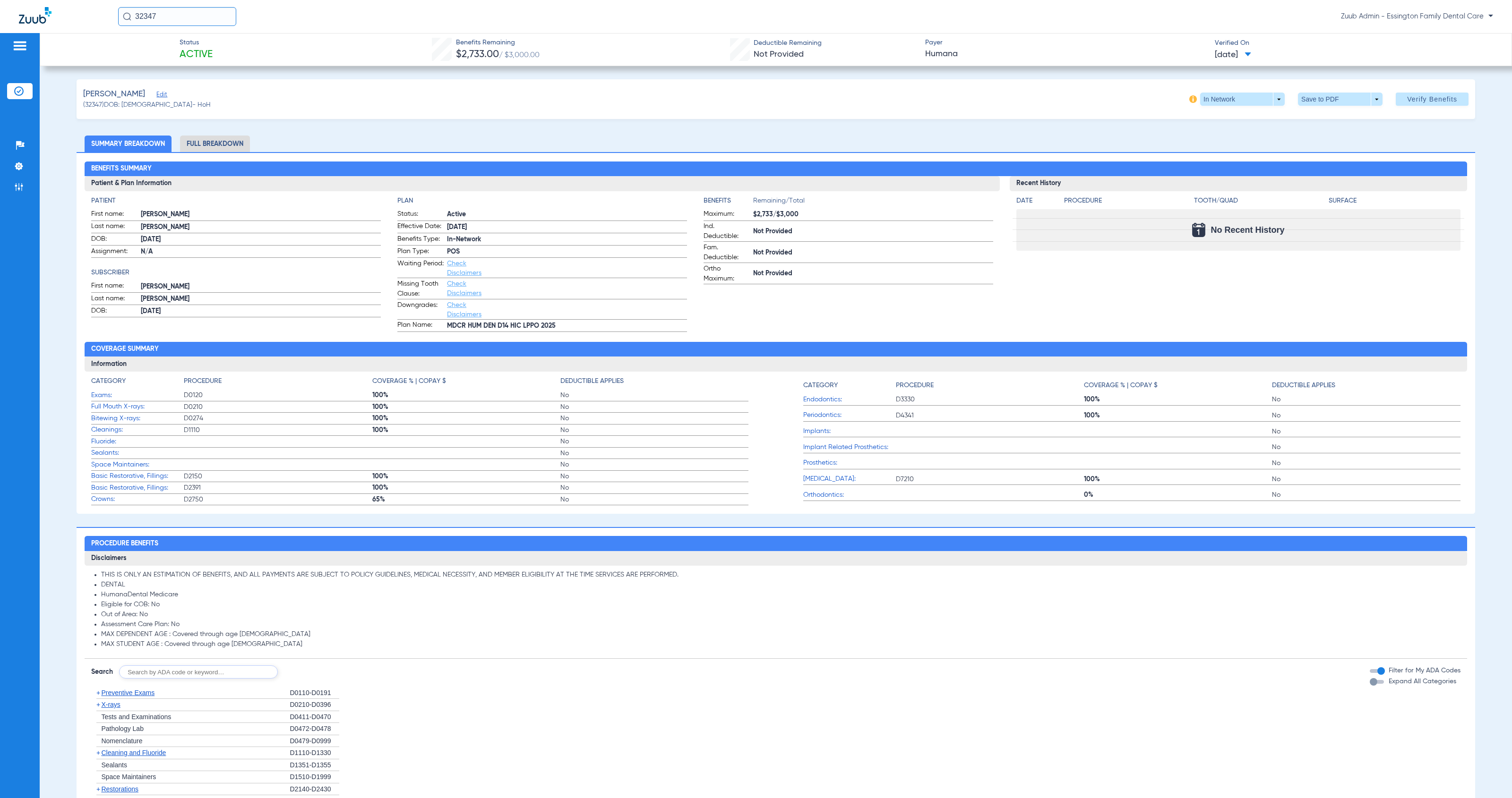
click at [113, 705] on span "X-rays" at bounding box center [110, 705] width 19 height 8
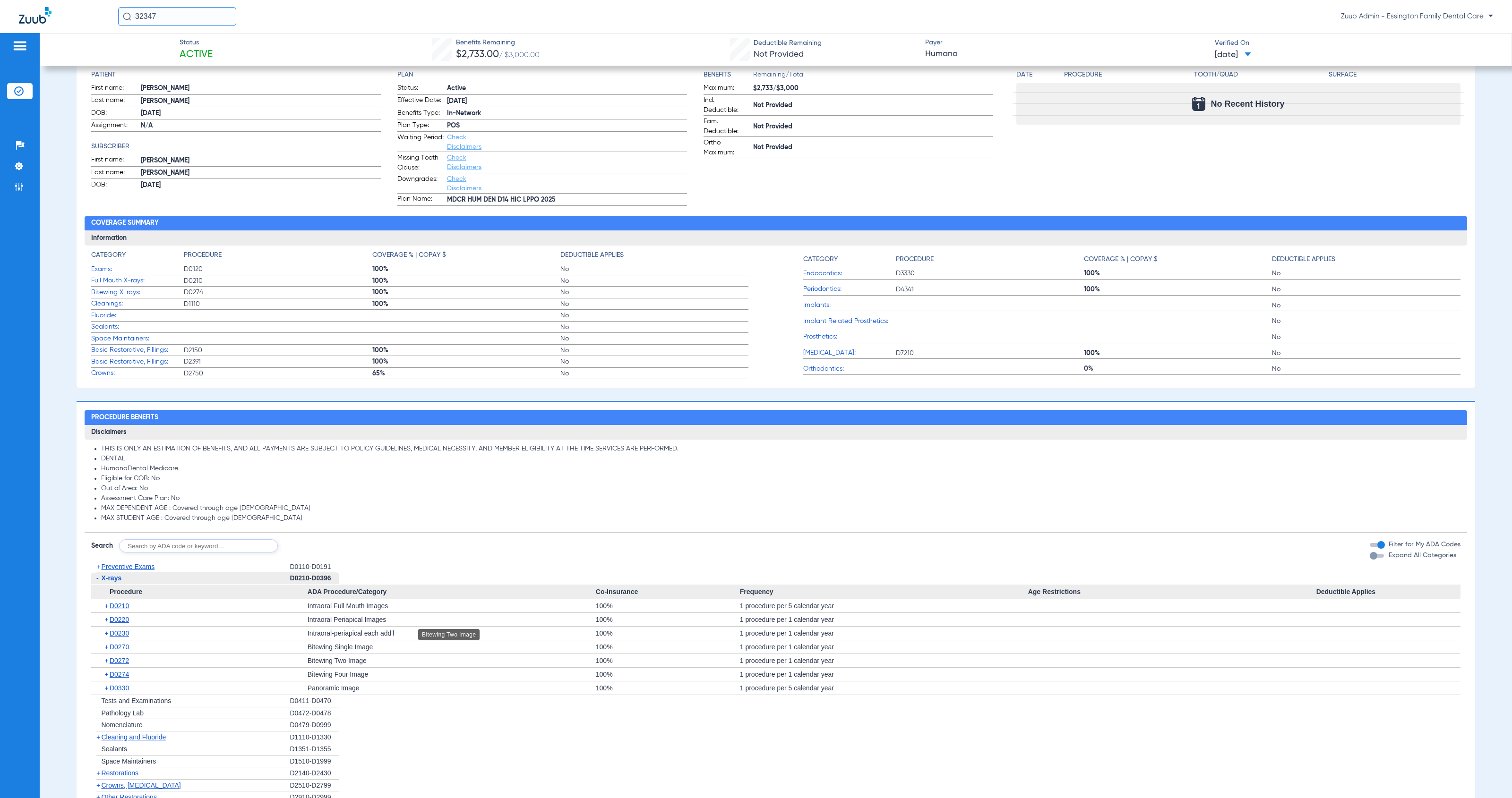
scroll to position [253, 0]
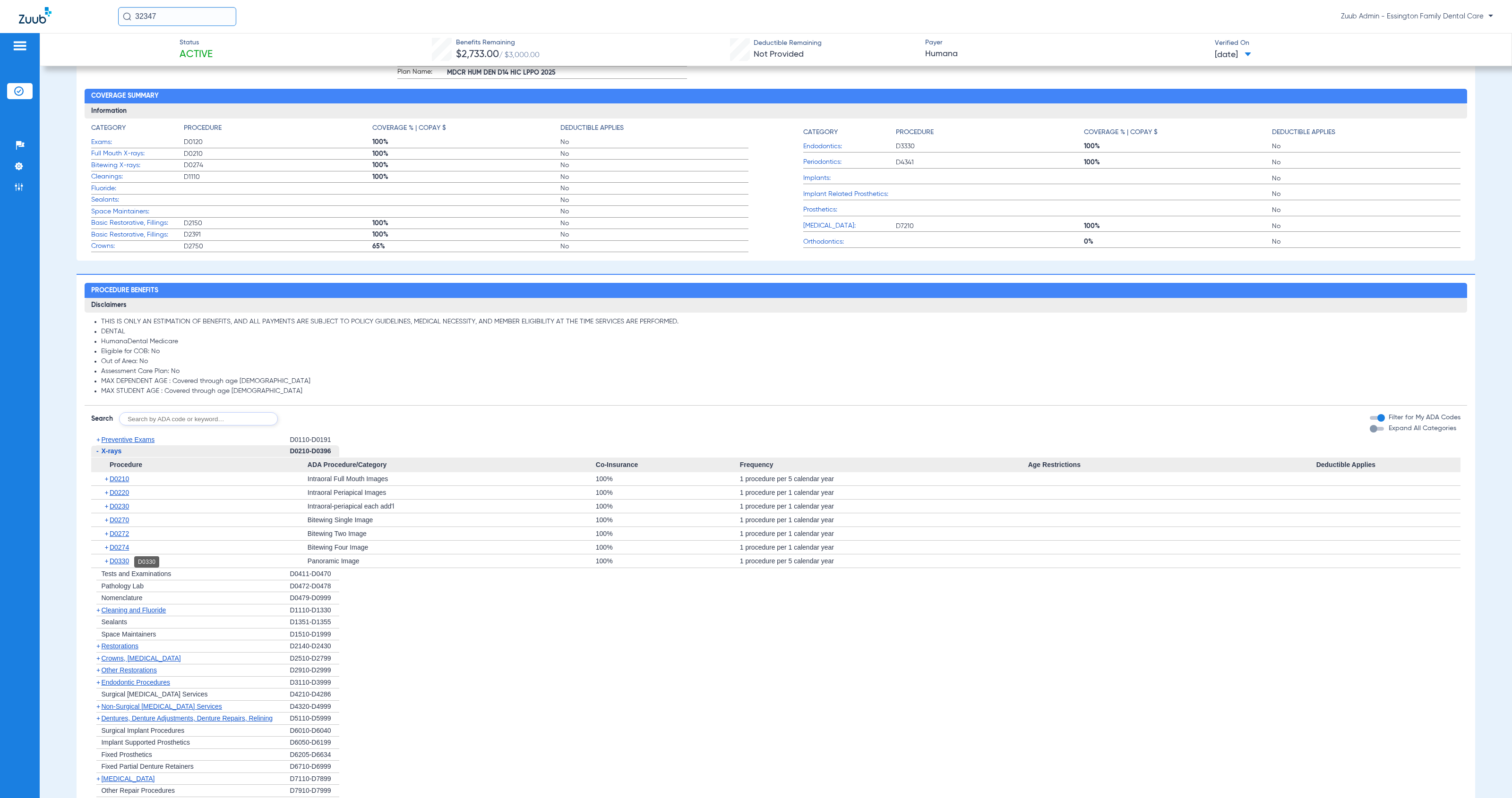
click at [122, 563] on span "D0330" at bounding box center [119, 561] width 19 height 8
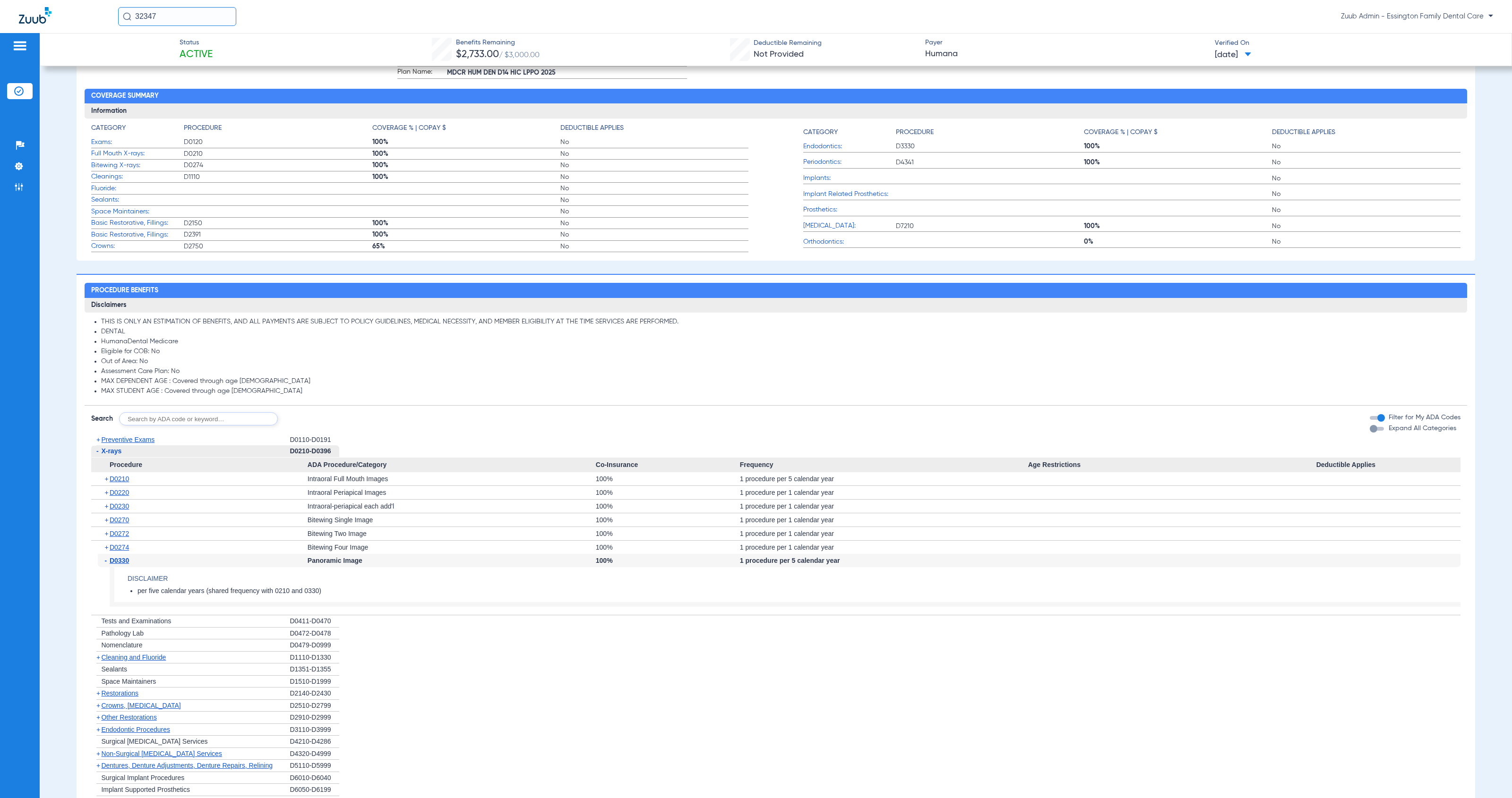
click at [504, 657] on li "+ Cleaning and Fluoride D1110-D1330" at bounding box center [775, 658] width 1369 height 12
